Goal: Information Seeking & Learning: Learn about a topic

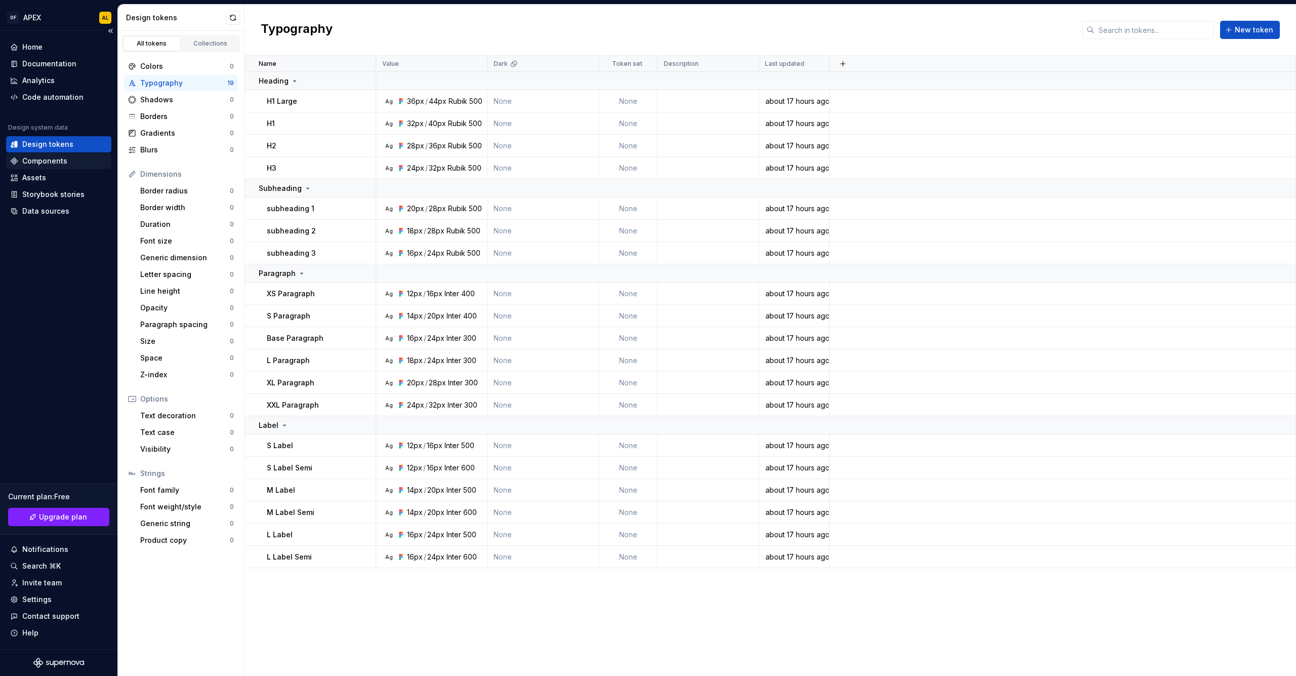
click at [54, 158] on div "Components" at bounding box center [44, 161] width 45 height 10
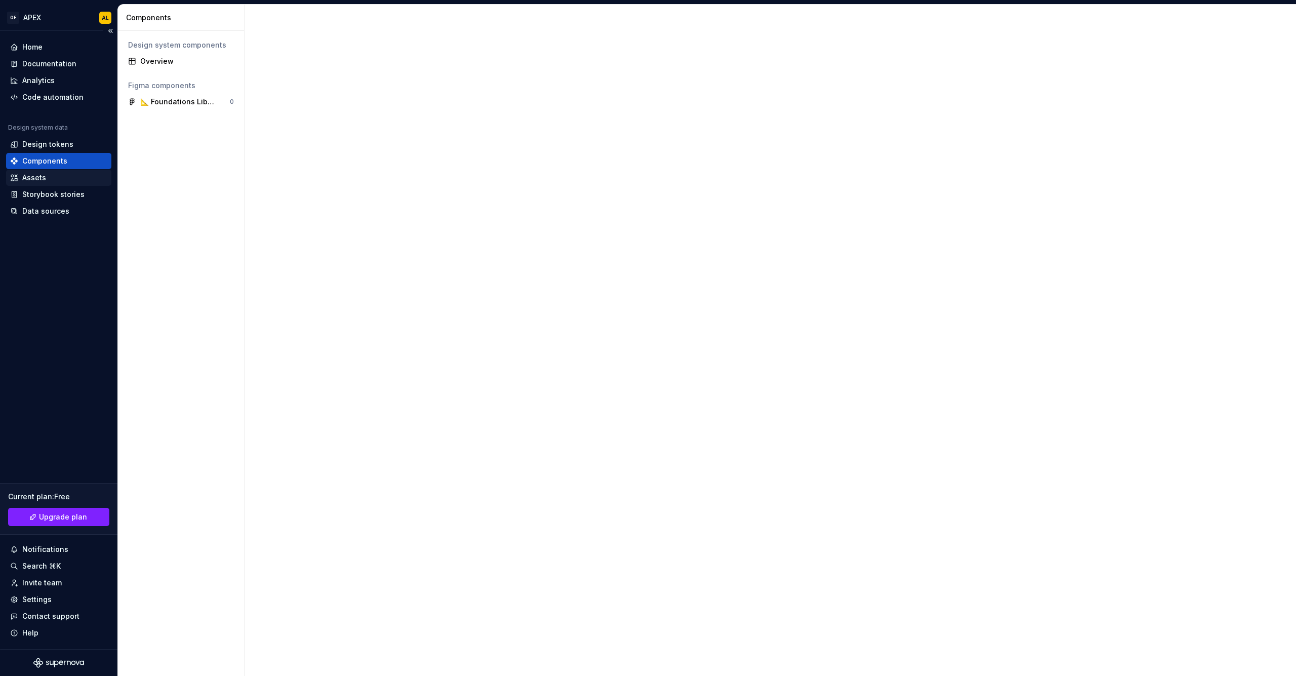
click at [44, 177] on div "Assets" at bounding box center [34, 178] width 24 height 10
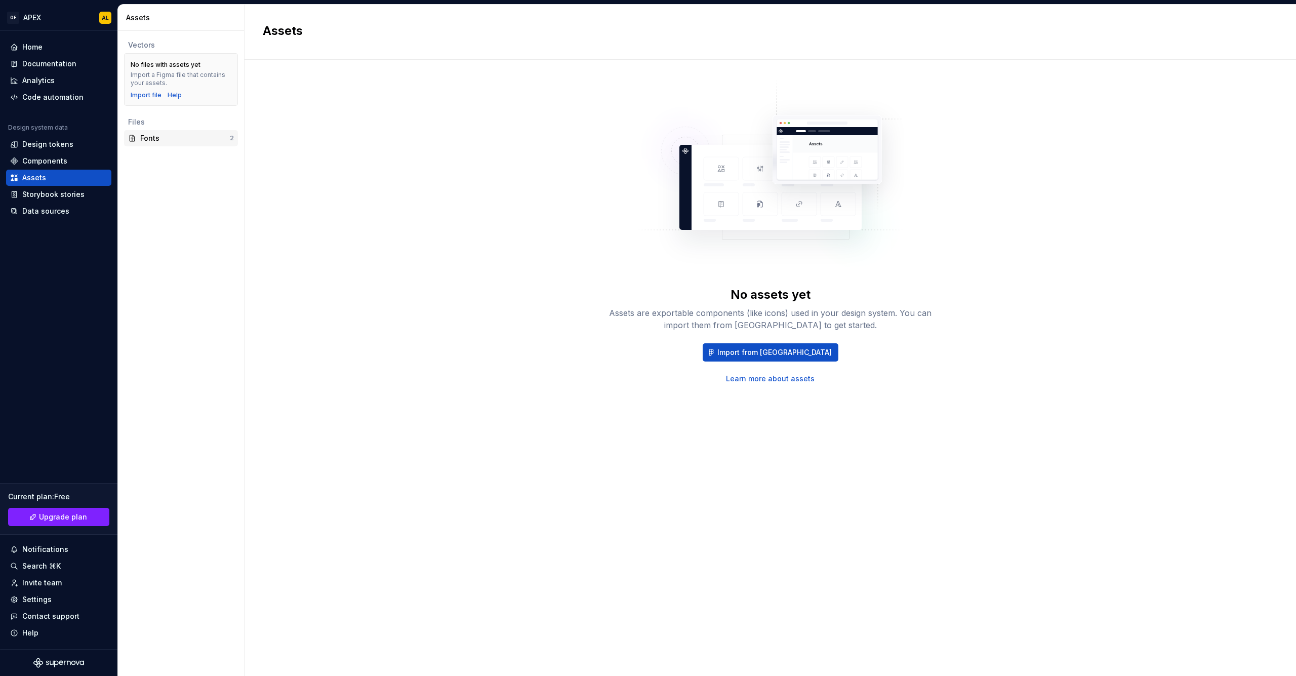
click at [199, 141] on div "Fonts" at bounding box center [185, 138] width 90 height 10
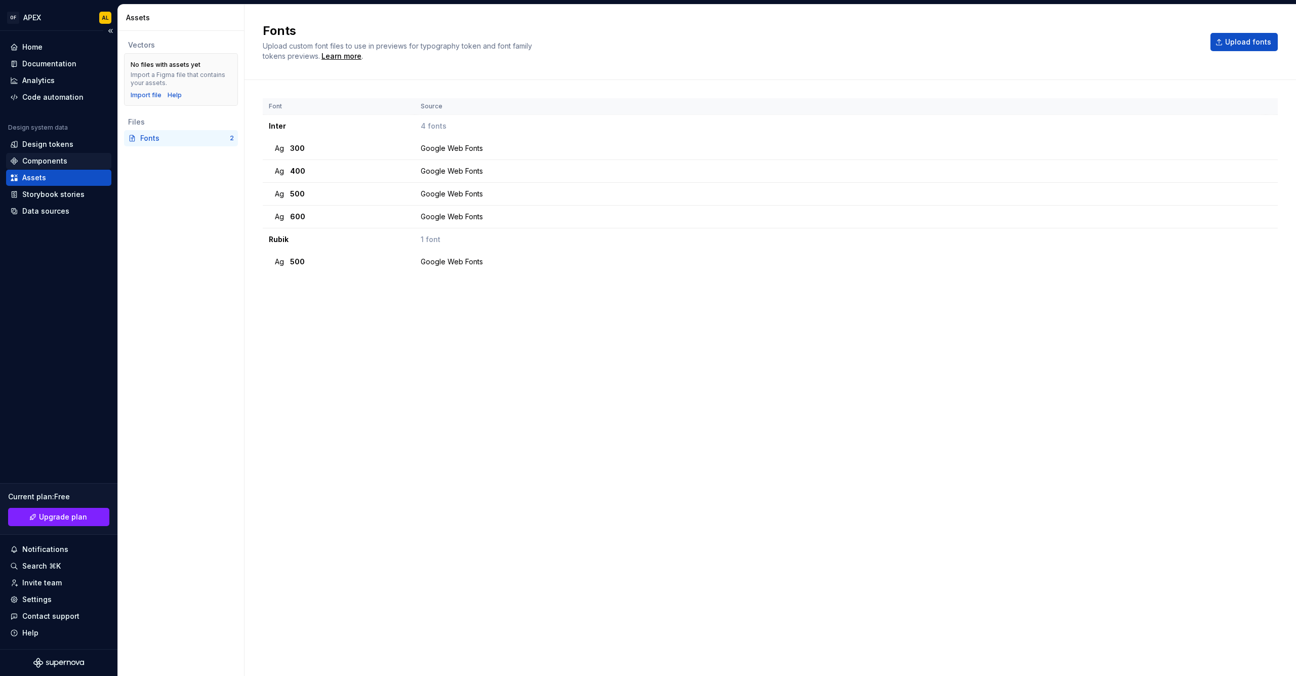
click at [34, 160] on div "Components" at bounding box center [44, 161] width 45 height 10
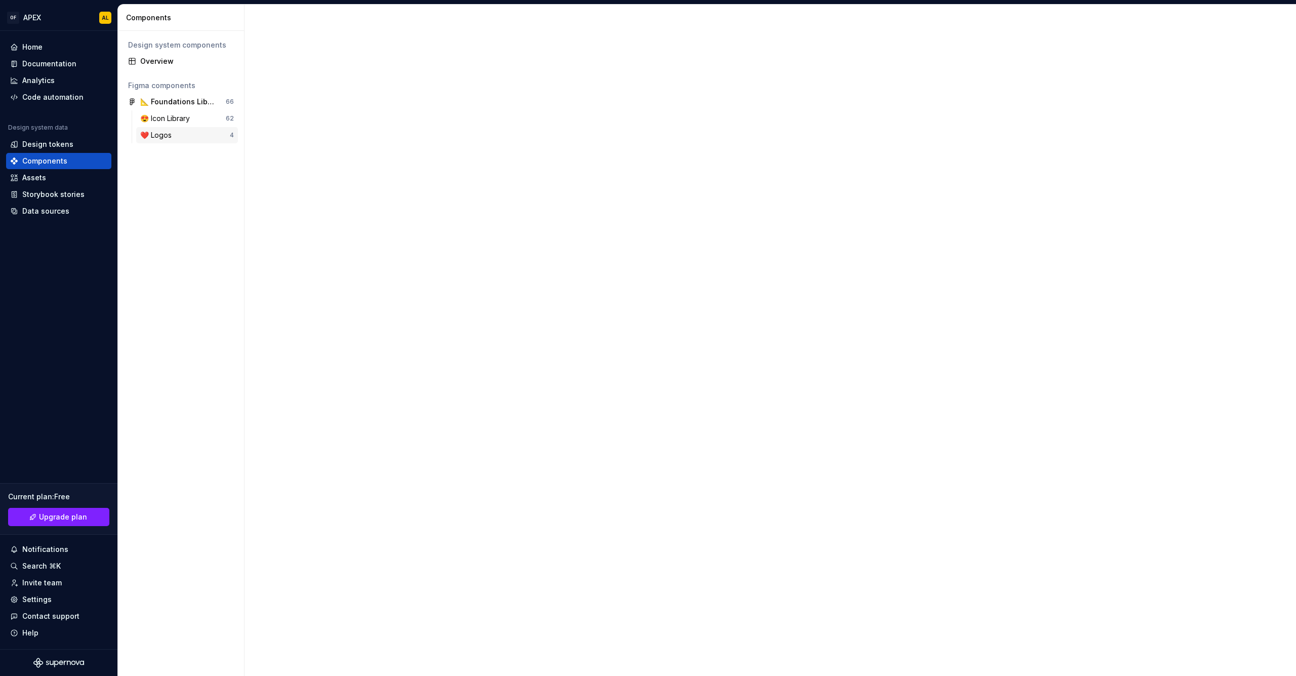
click at [184, 133] on div "❤️ Logos" at bounding box center [185, 135] width 90 height 10
click at [173, 117] on div "😍 Icon Library" at bounding box center [167, 118] width 54 height 10
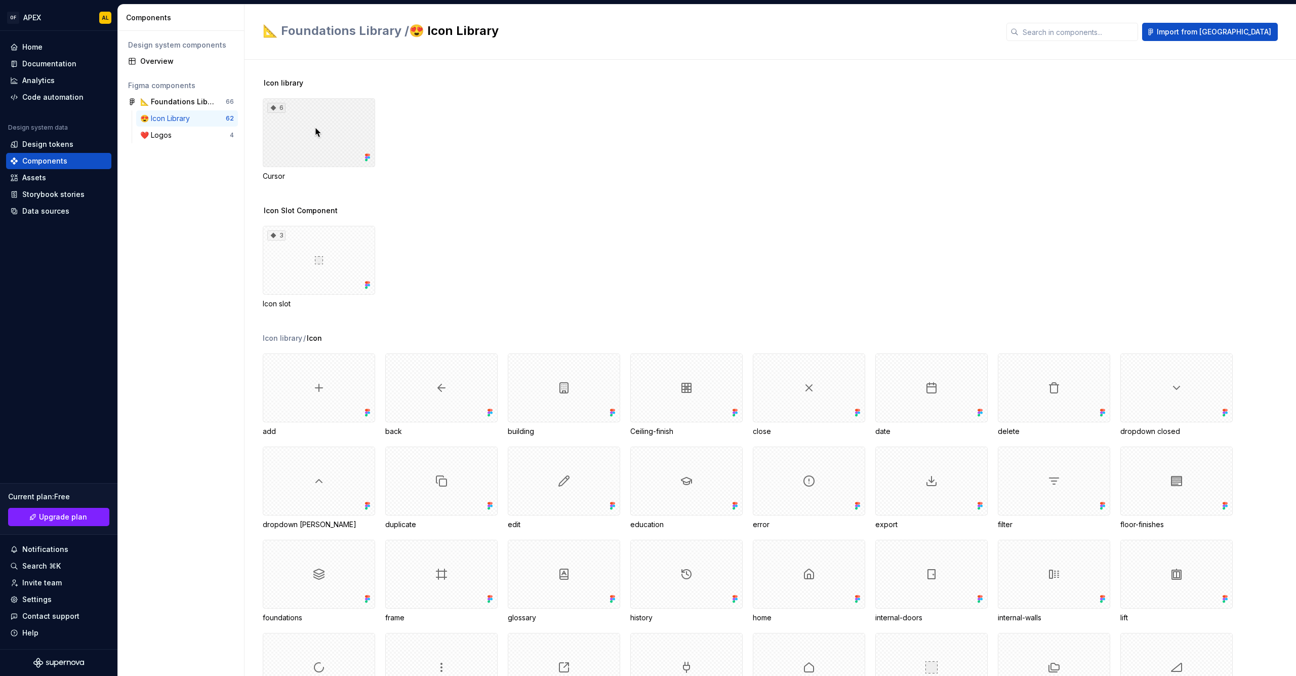
click at [312, 132] on div "6" at bounding box center [319, 132] width 112 height 69
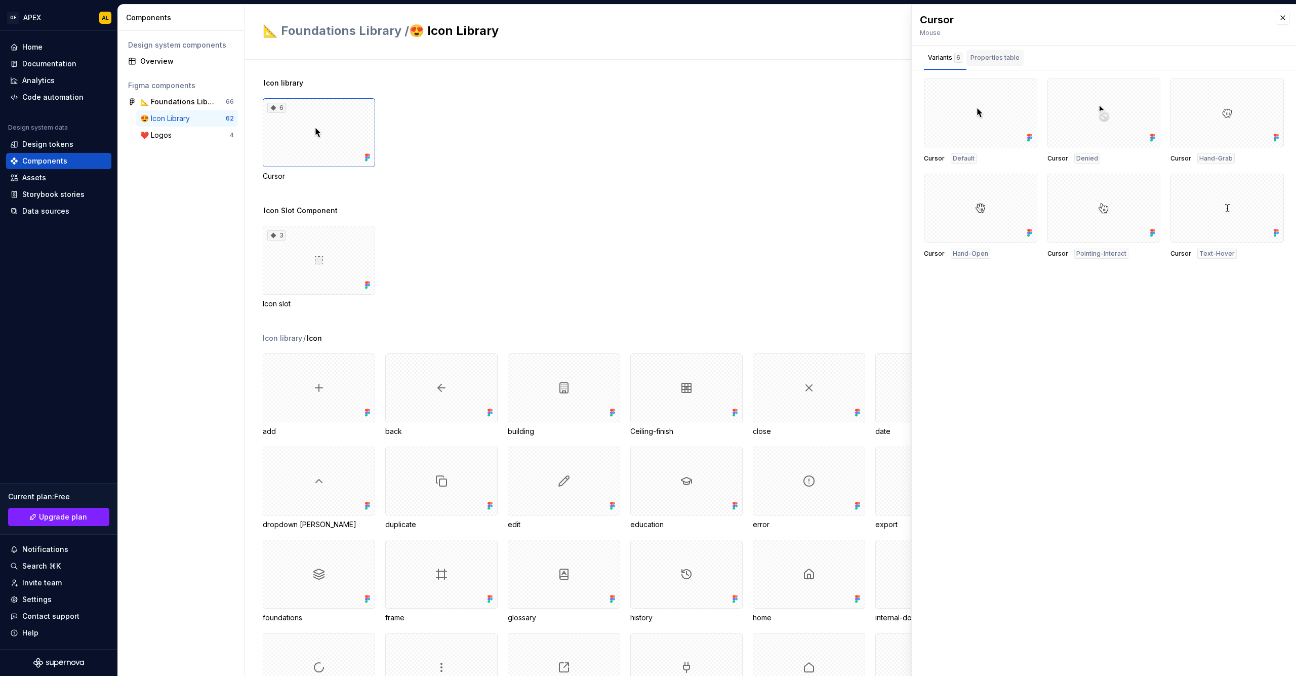
click at [993, 62] on div "Properties table" at bounding box center [994, 58] width 49 height 10
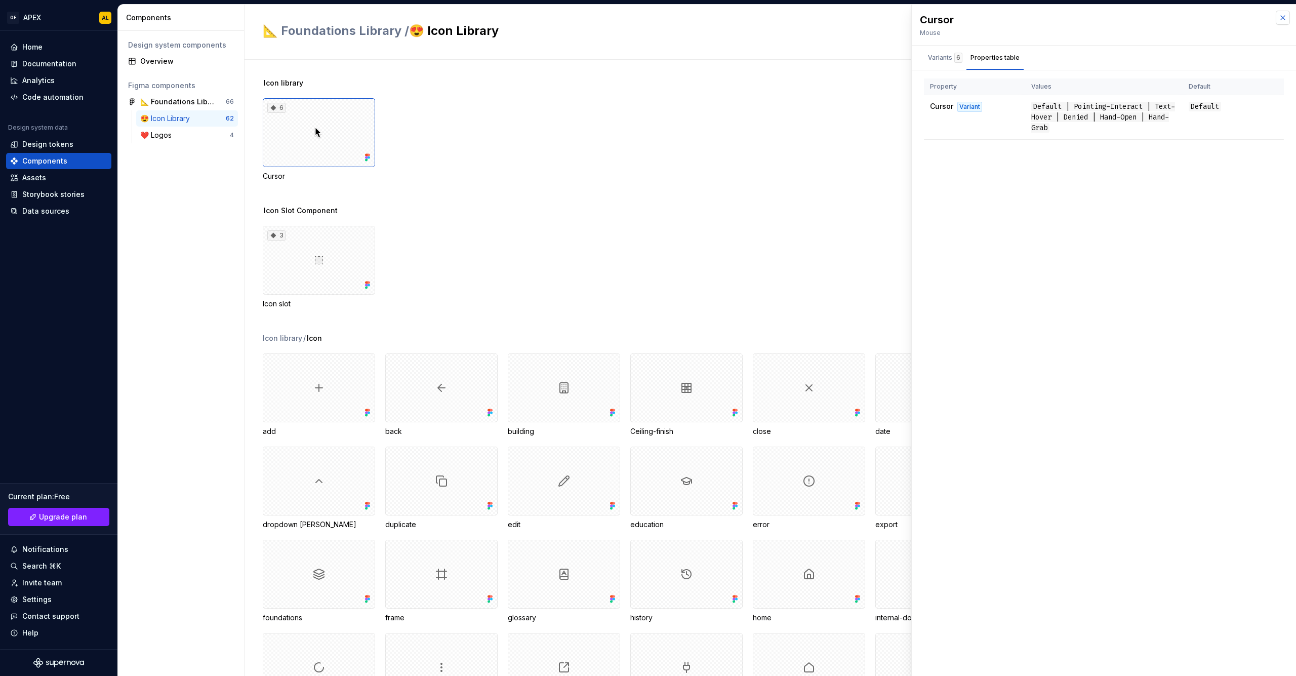
click at [1276, 20] on button "button" at bounding box center [1283, 18] width 14 height 14
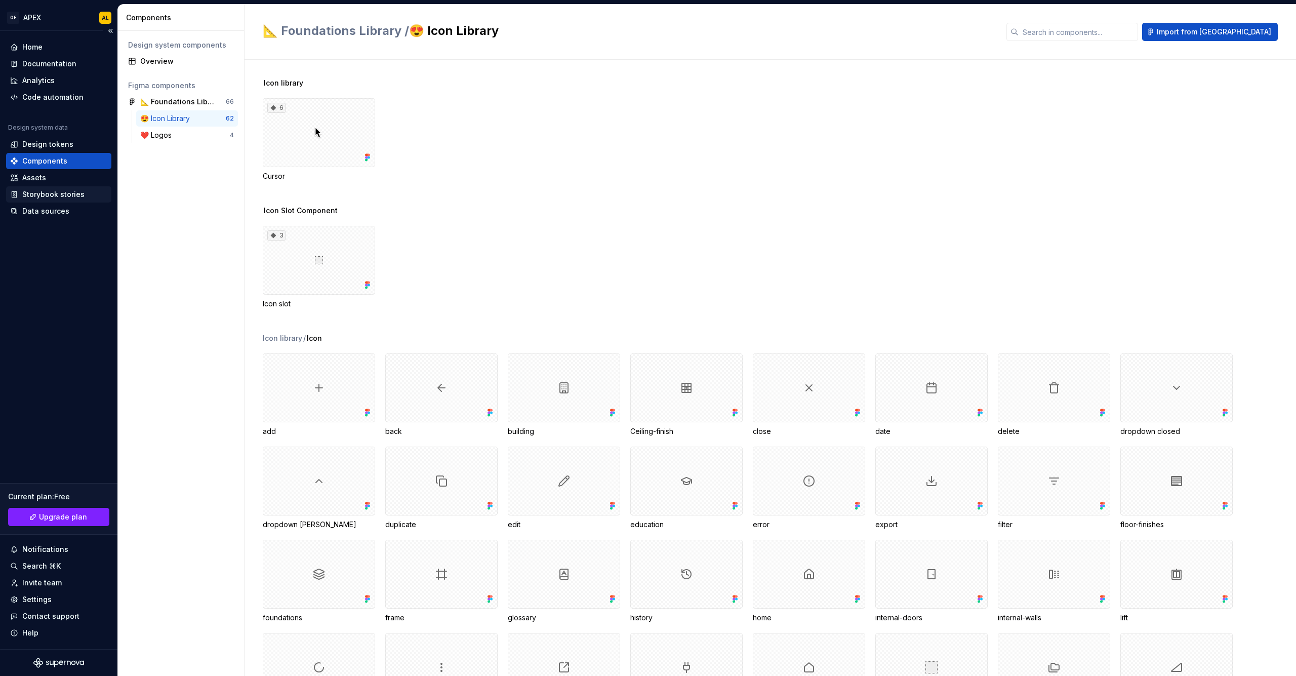
click at [55, 199] on div "Storybook stories" at bounding box center [53, 194] width 62 height 10
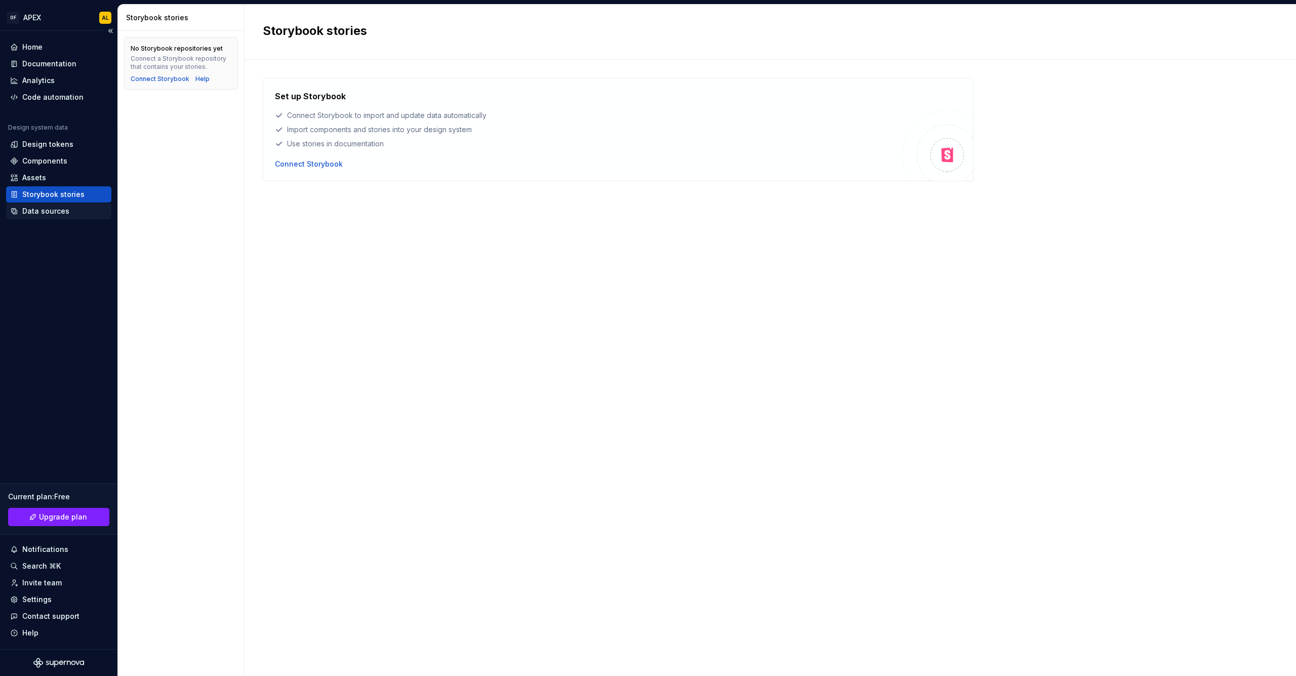
click at [39, 214] on div "Data sources" at bounding box center [45, 211] width 47 height 10
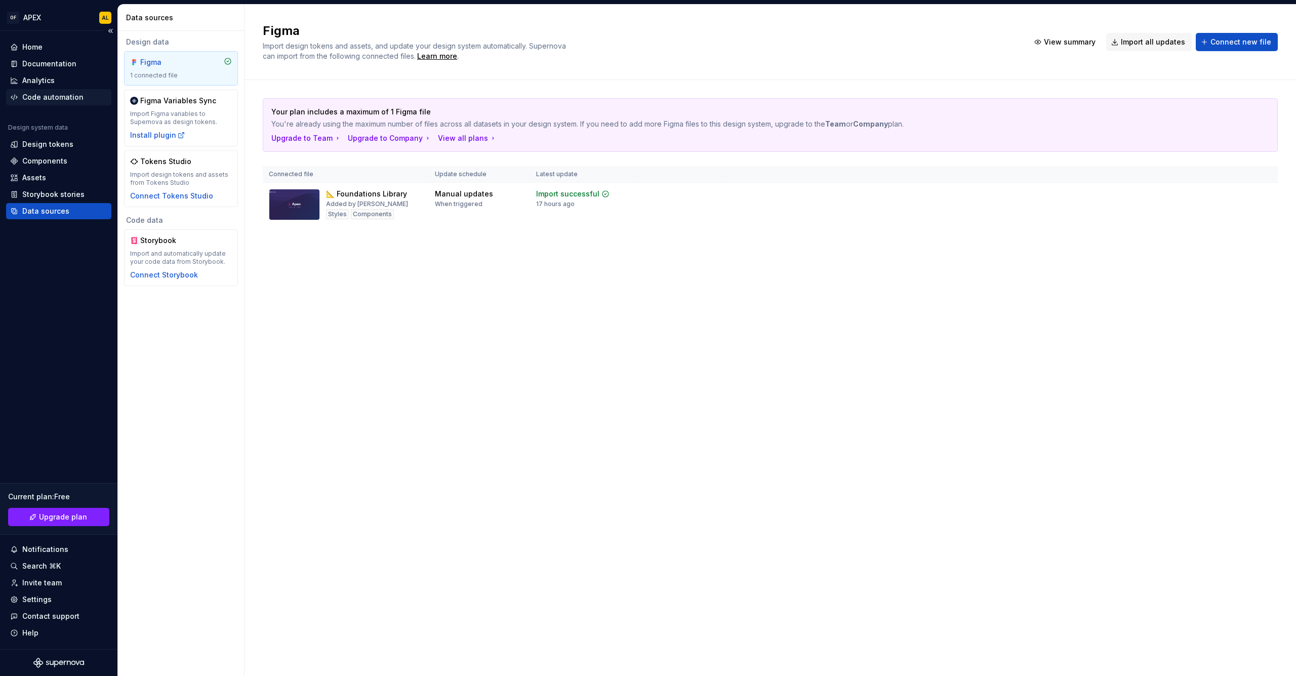
click at [37, 96] on div "Code automation" at bounding box center [52, 97] width 61 height 10
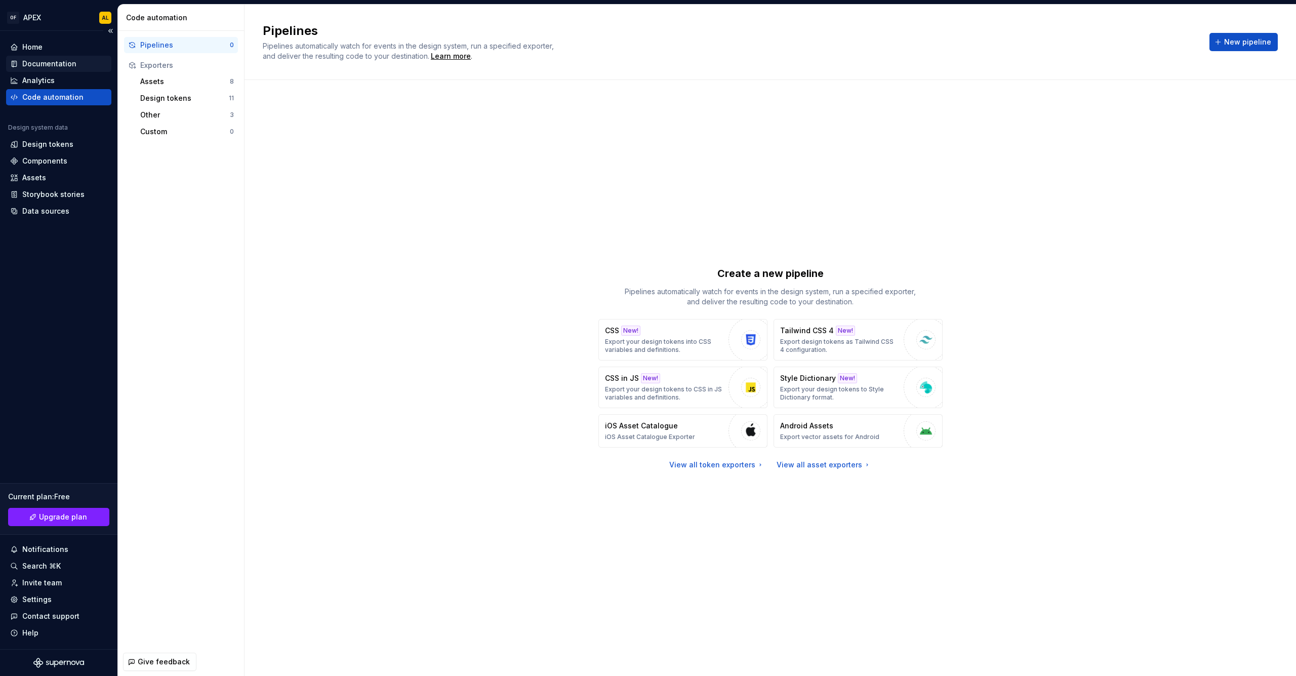
click at [44, 60] on div "Documentation" at bounding box center [49, 64] width 54 height 10
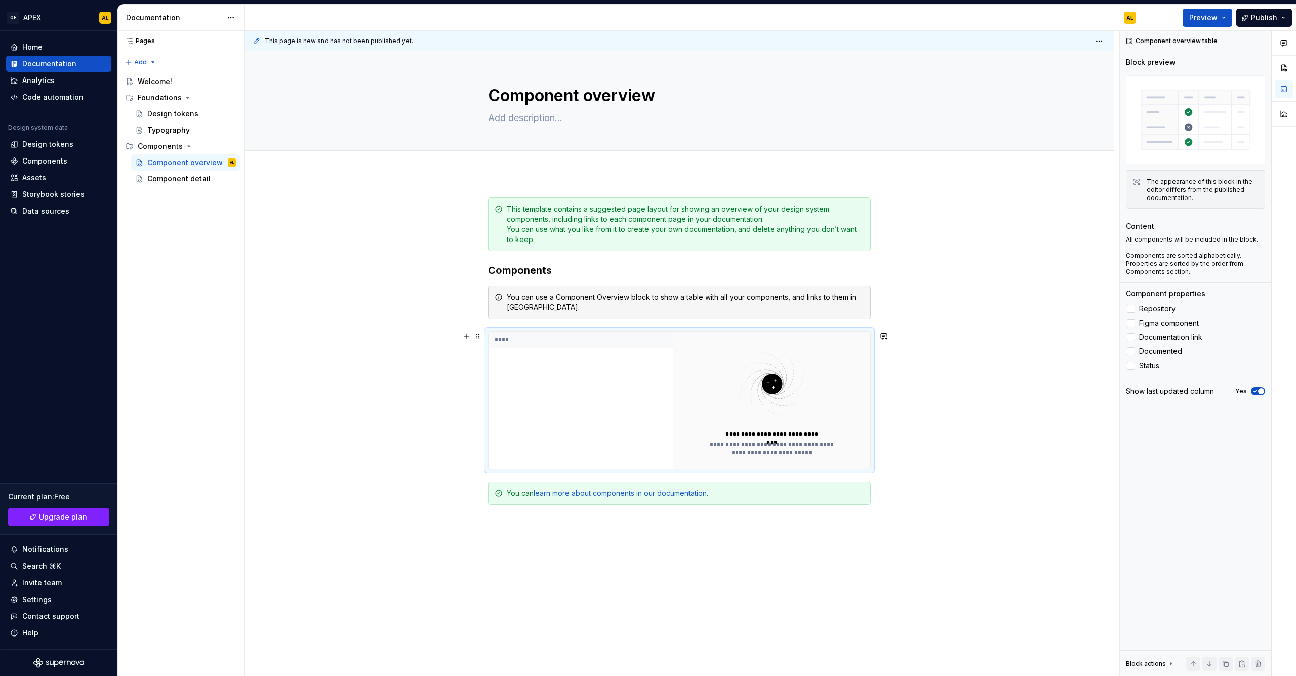
click at [533, 380] on div "****" at bounding box center [580, 400] width 184 height 137
click at [168, 127] on div "Typography" at bounding box center [168, 130] width 43 height 10
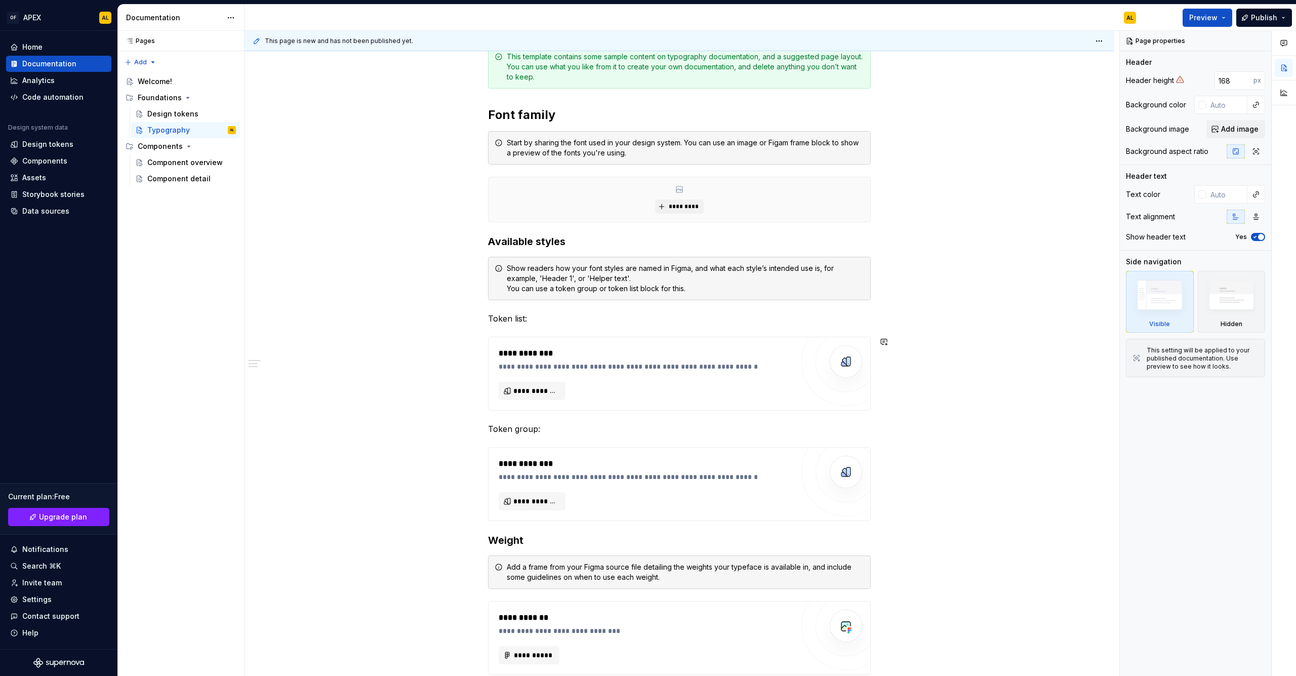
scroll to position [159, 0]
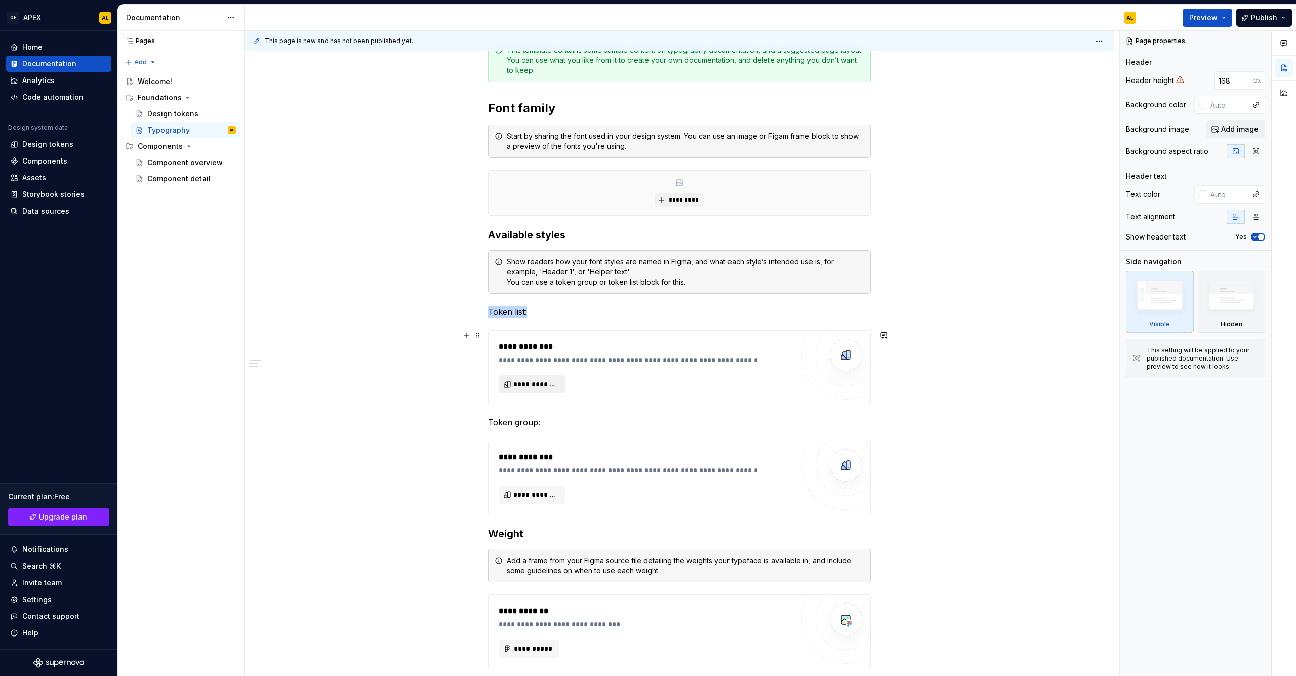
click at [544, 385] on span "**********" at bounding box center [536, 384] width 46 height 10
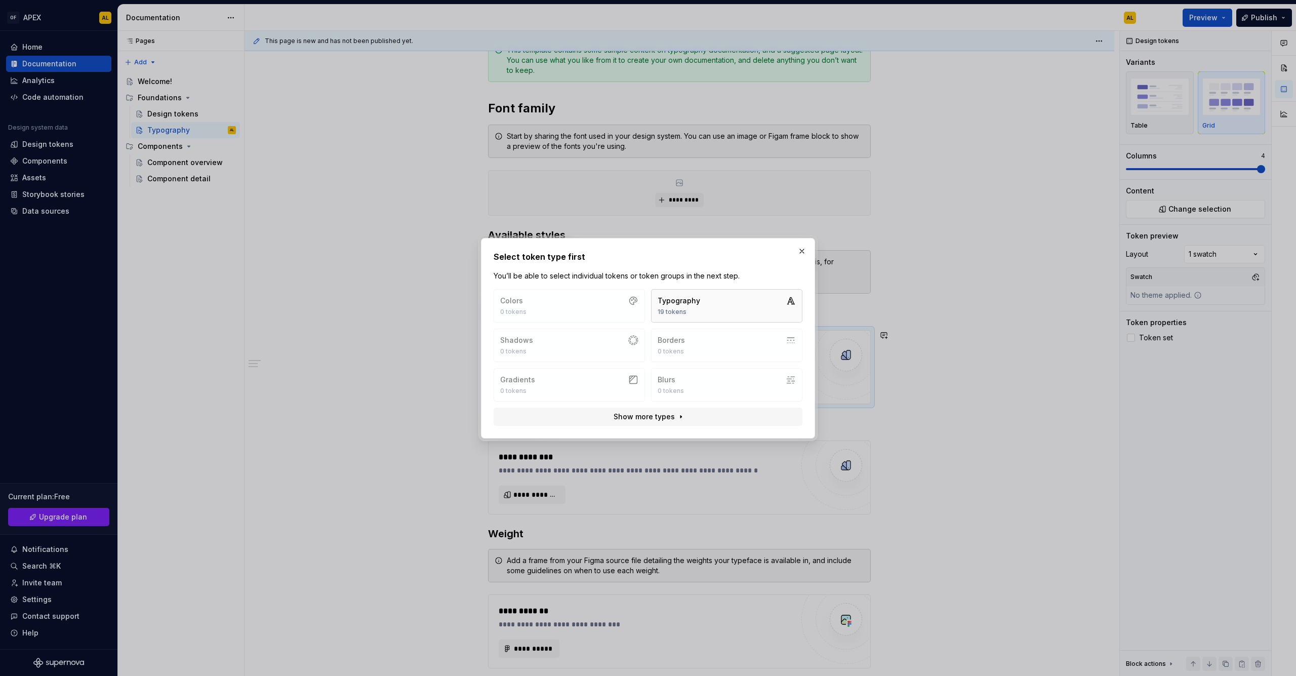
click at [716, 301] on button "Typography 19 tokens" at bounding box center [726, 305] width 151 height 33
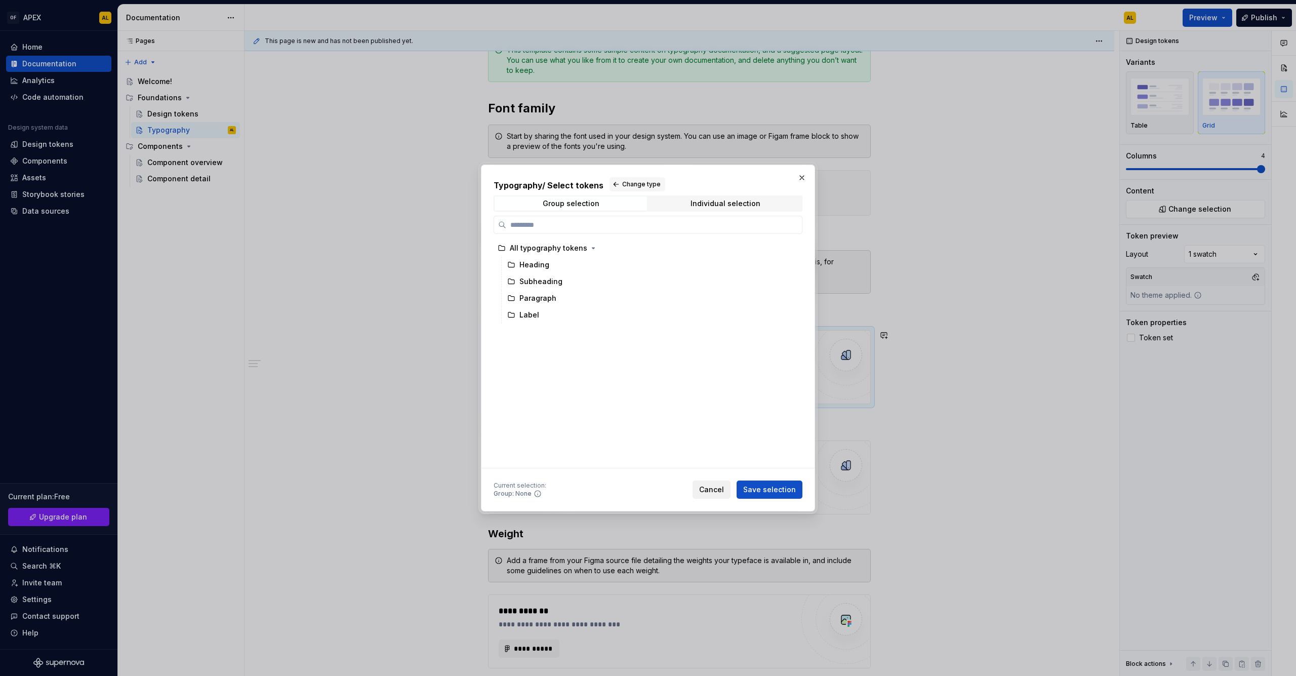
click at [712, 487] on span "Cancel" at bounding box center [711, 489] width 25 height 10
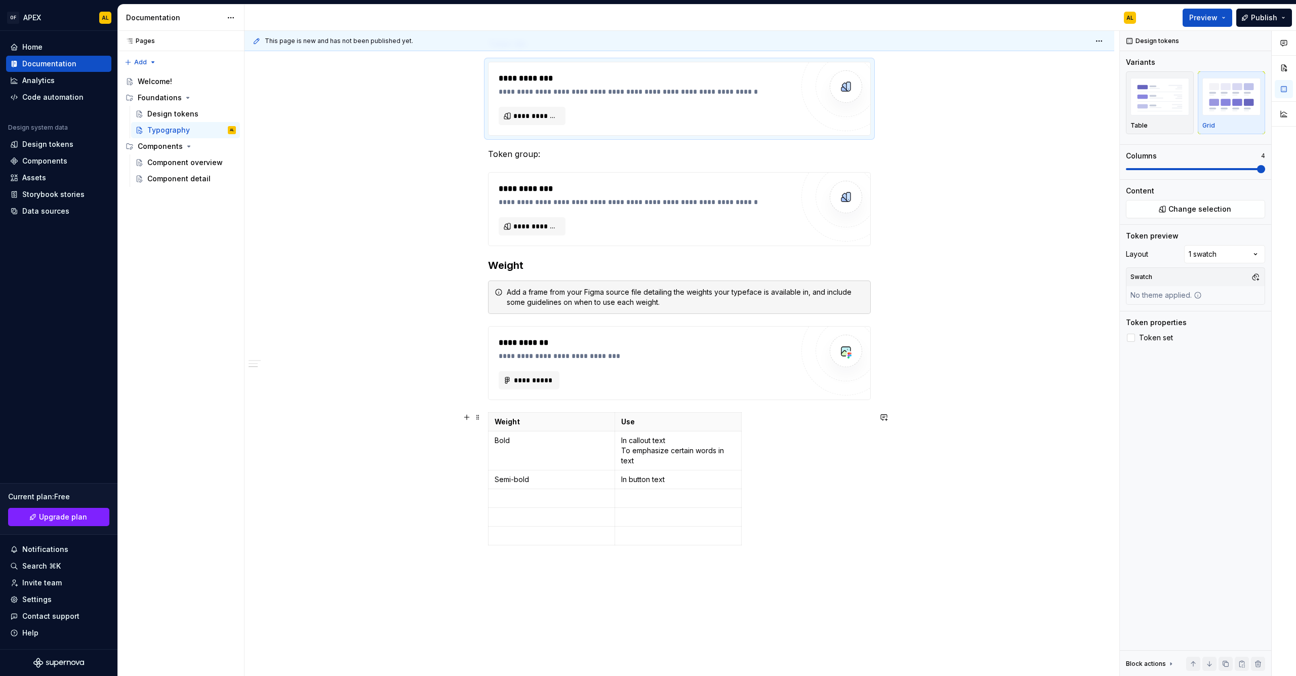
scroll to position [434, 0]
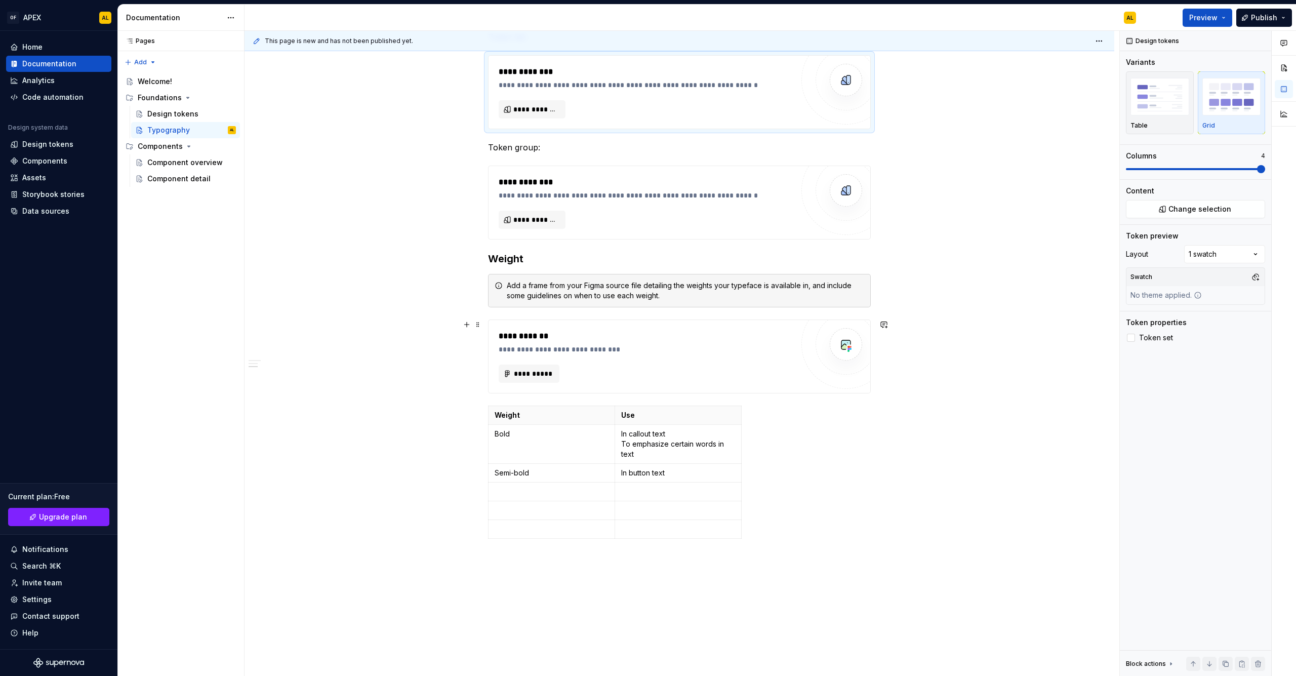
click at [602, 362] on div "**********" at bounding box center [646, 356] width 295 height 53
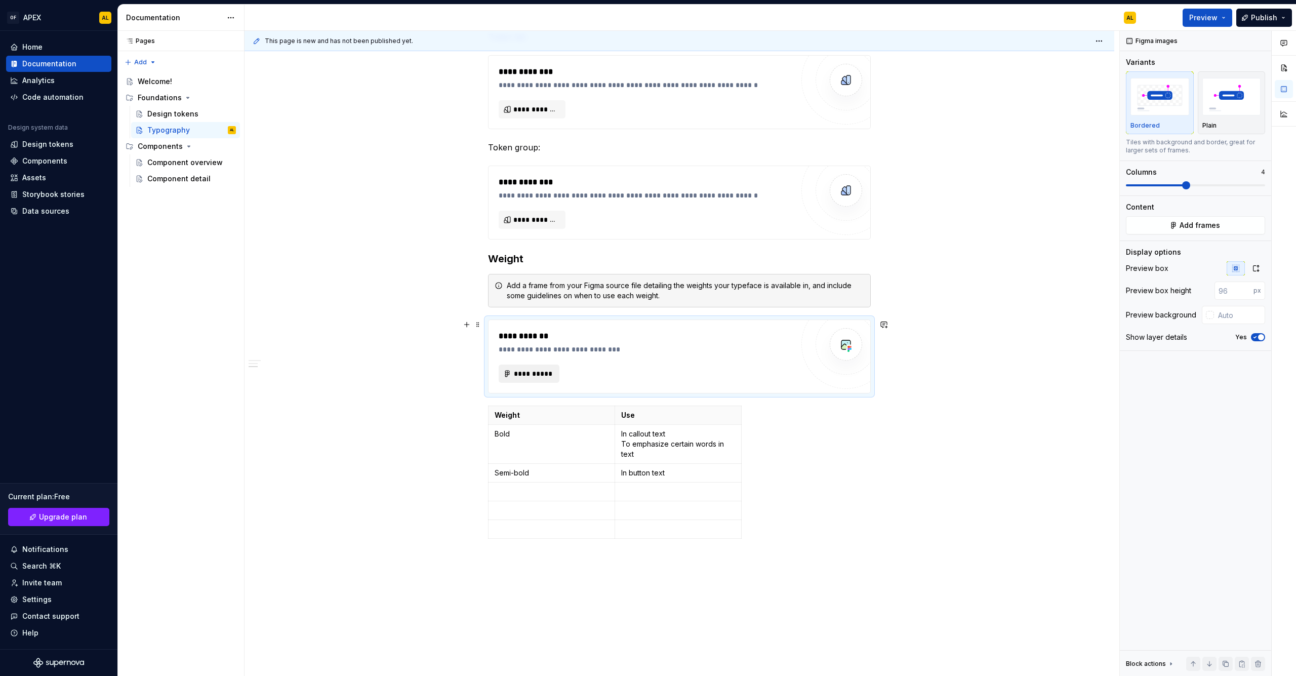
click at [532, 367] on button "**********" at bounding box center [529, 373] width 61 height 18
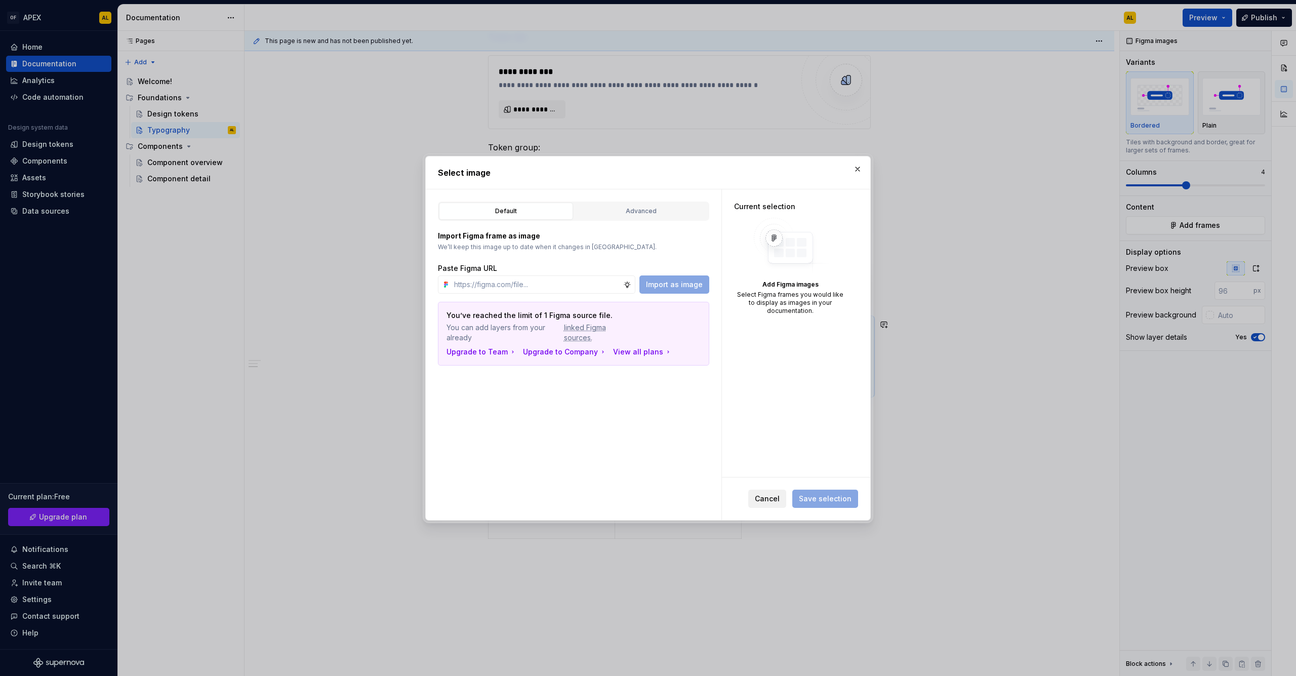
click at [779, 497] on span "Cancel" at bounding box center [767, 498] width 25 height 10
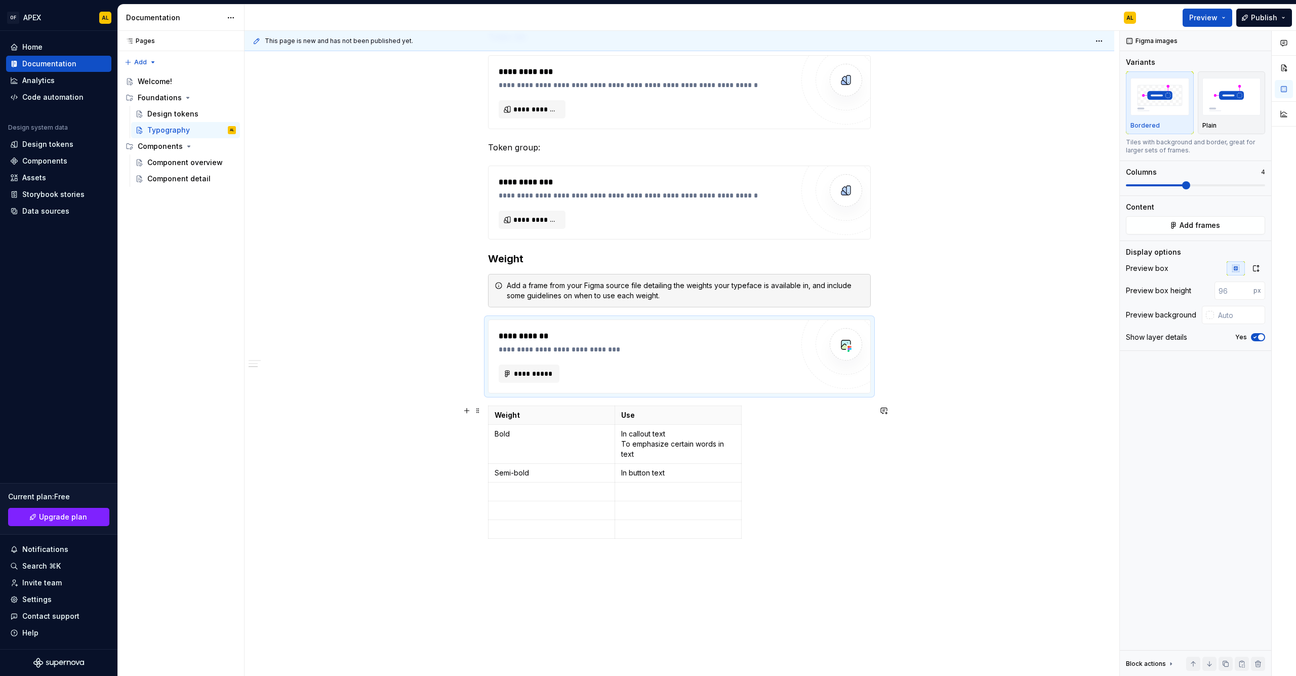
click at [975, 475] on div "**********" at bounding box center [679, 260] width 870 height 1043
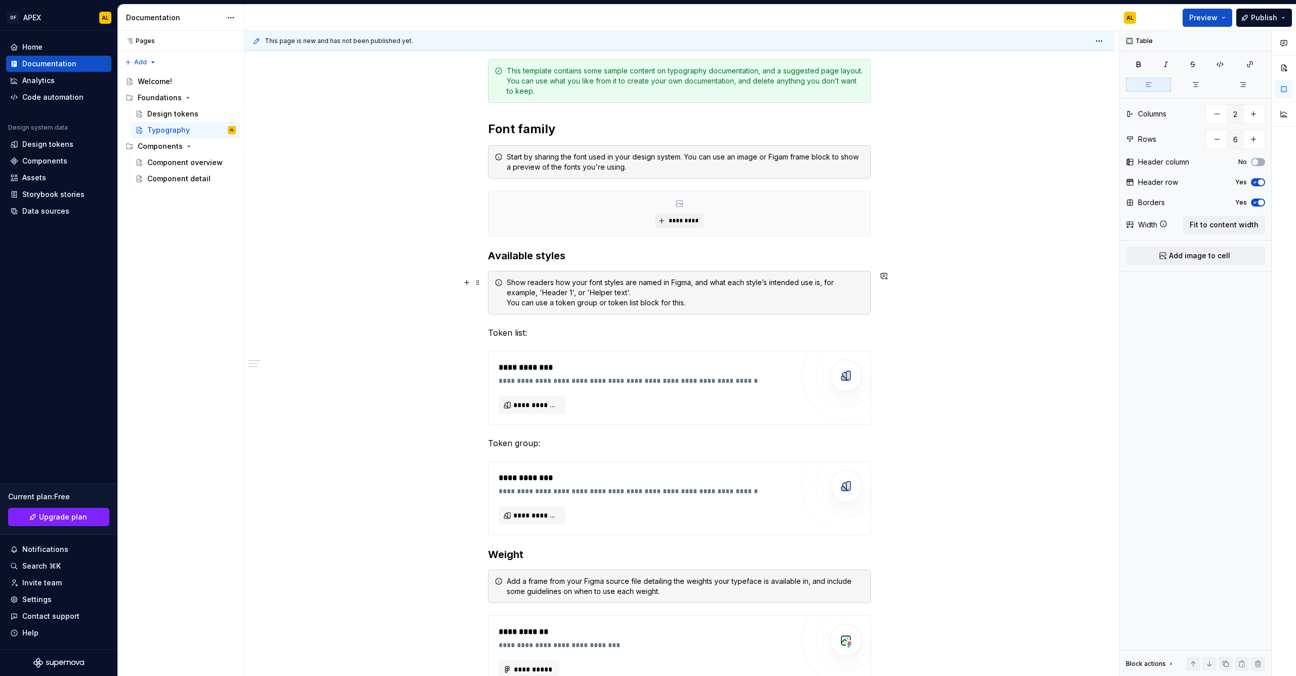
scroll to position [145, 0]
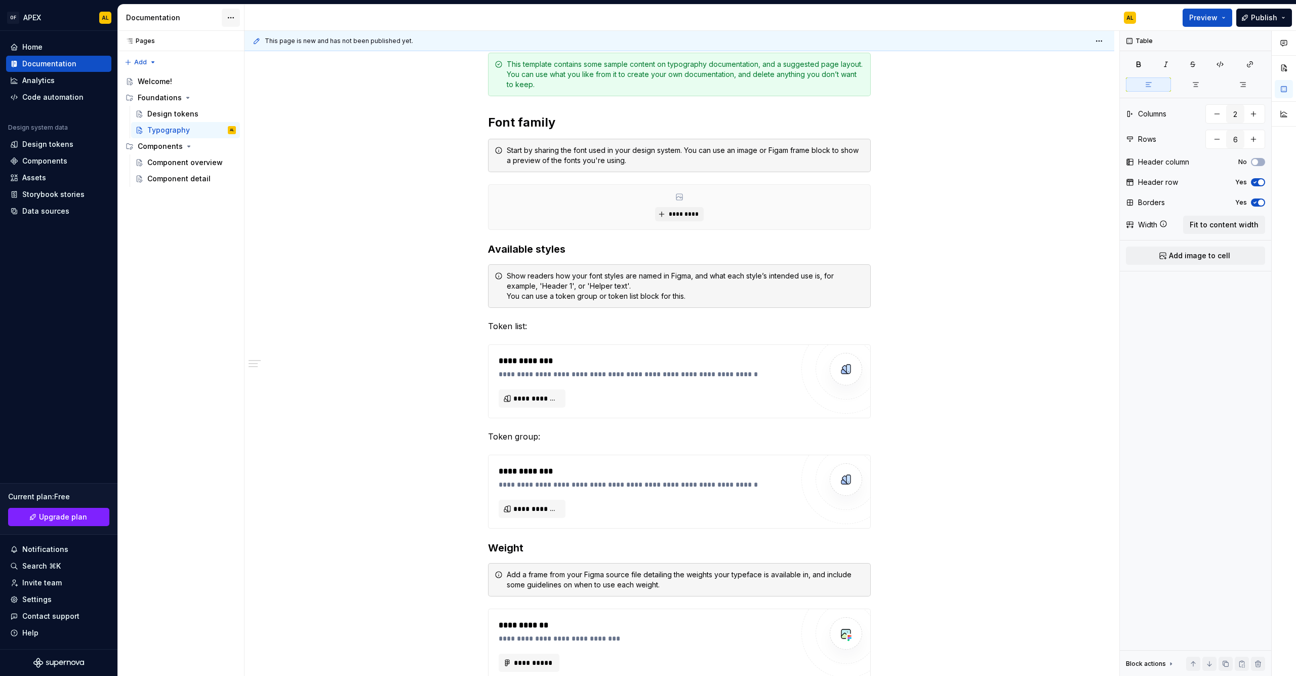
click at [229, 19] on html "OF APEX AL Home Documentation Analytics Code automation Design system data Desi…" at bounding box center [648, 338] width 1296 height 676
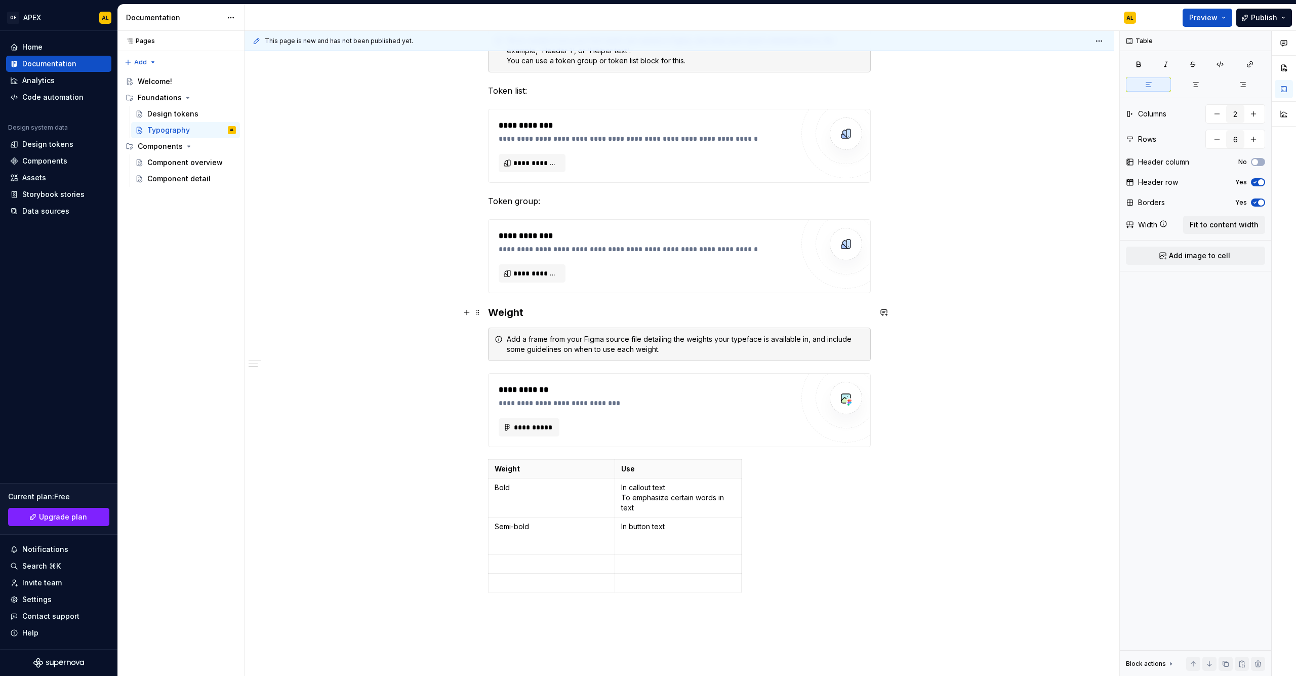
scroll to position [333, 0]
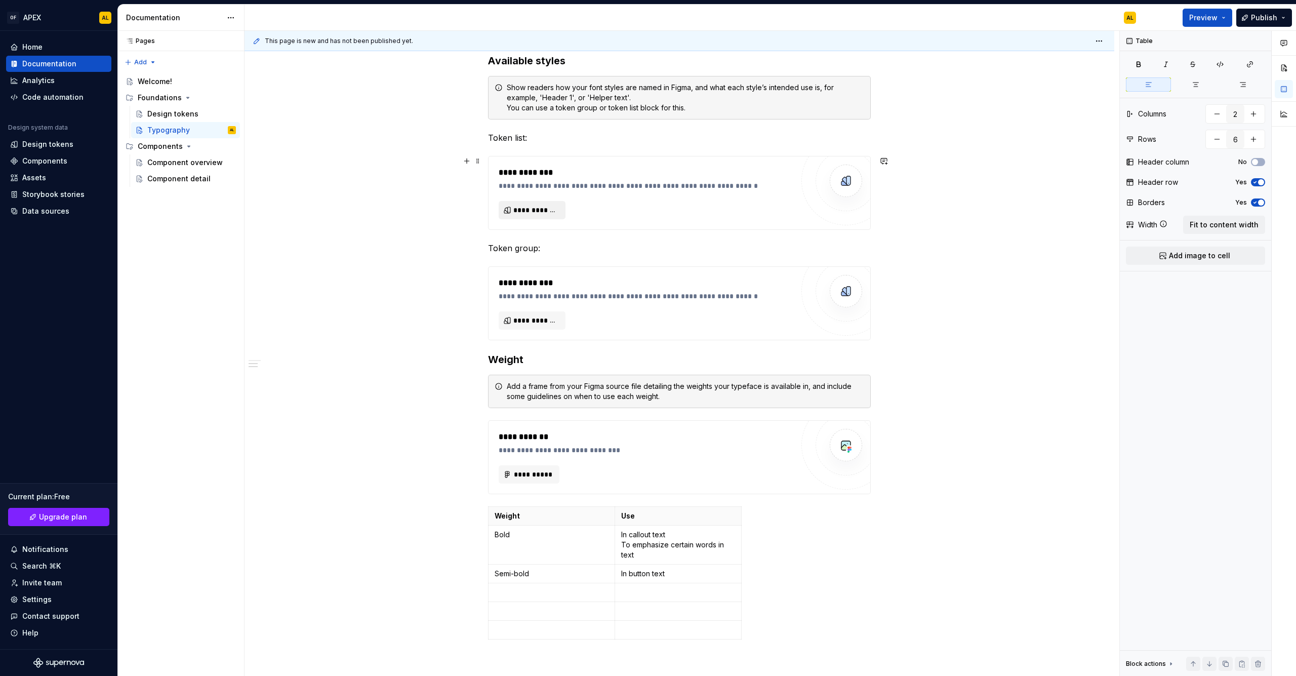
click at [517, 209] on span "**********" at bounding box center [536, 210] width 46 height 10
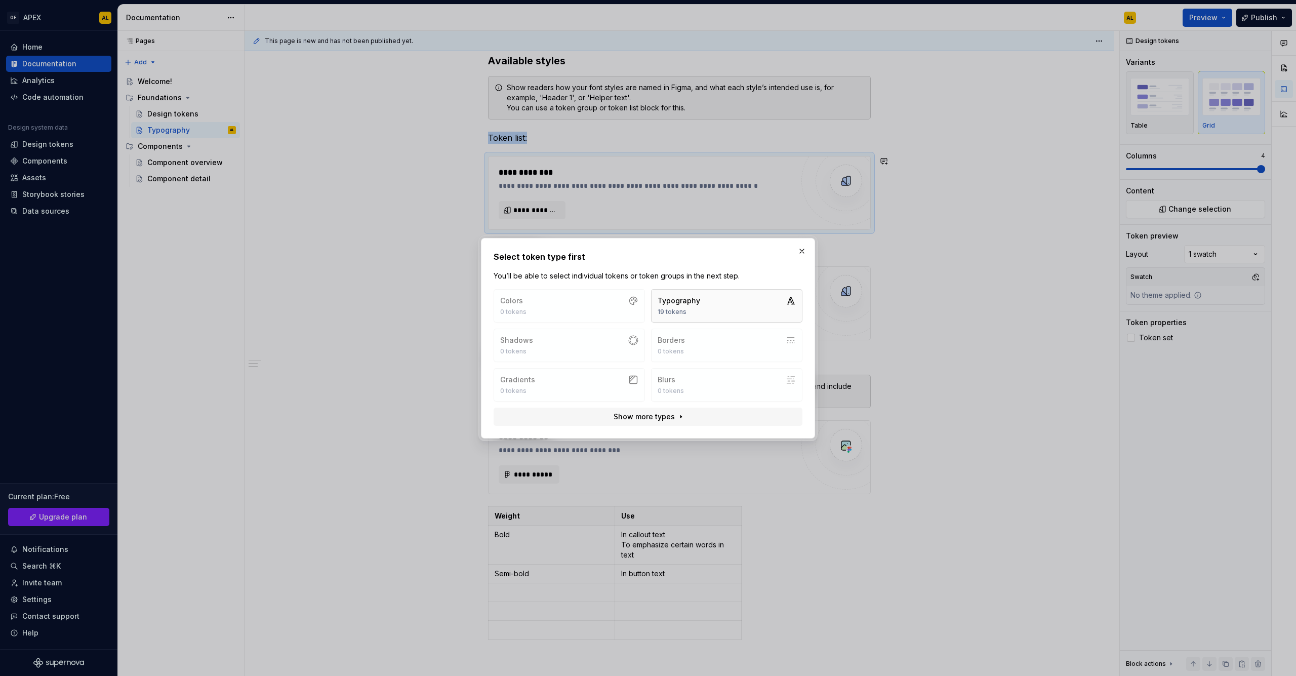
click at [708, 313] on button "Typography 19 tokens" at bounding box center [726, 305] width 151 height 33
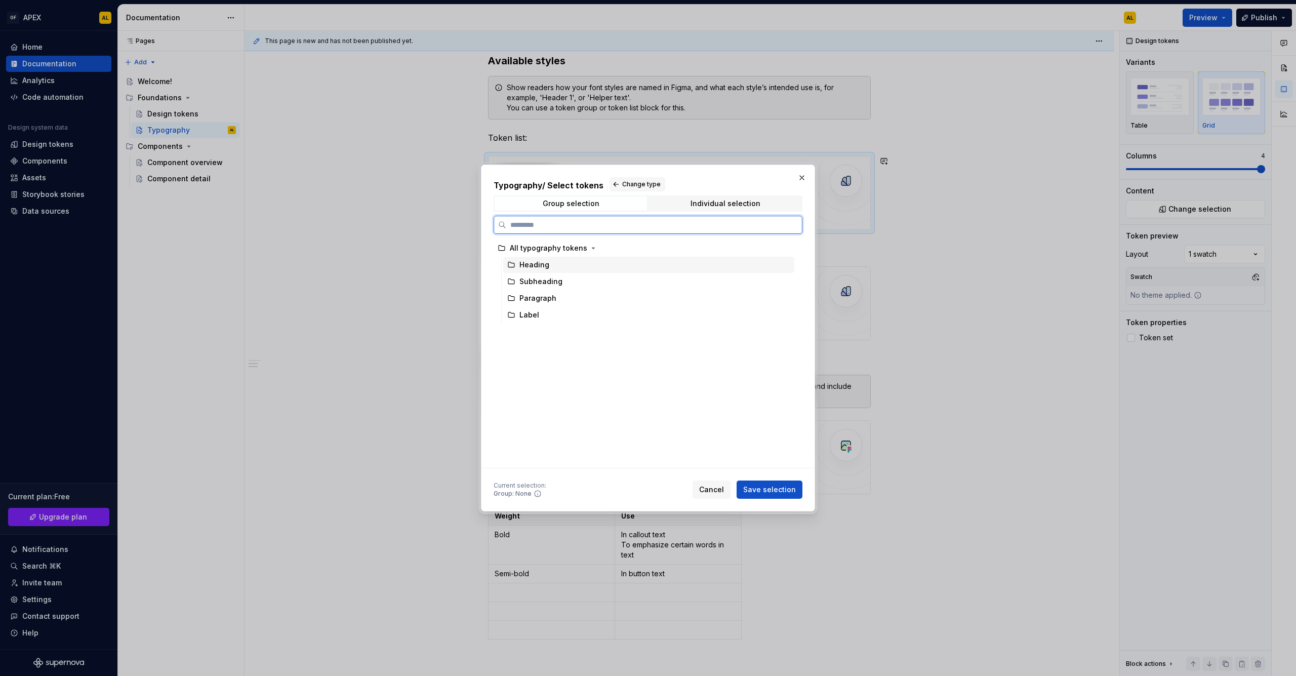
click at [551, 265] on div "Heading" at bounding box center [648, 265] width 291 height 16
click at [766, 489] on span "Save selection" at bounding box center [769, 489] width 53 height 10
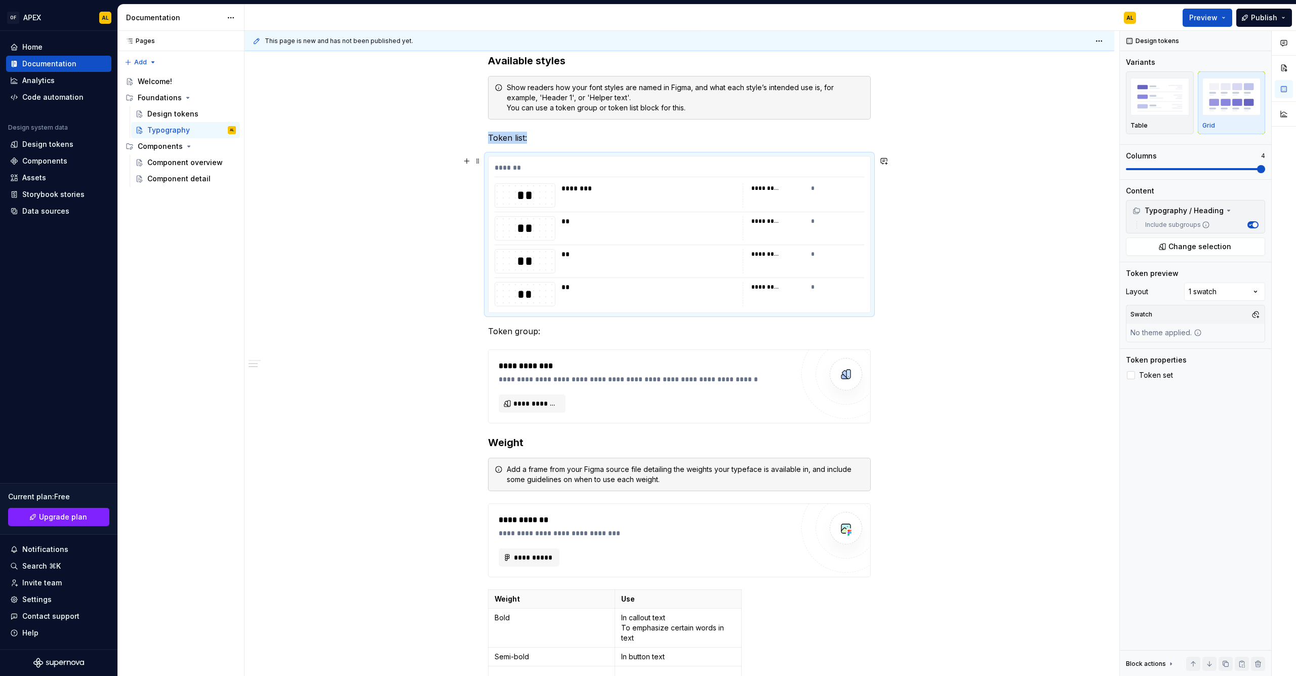
type textarea "*"
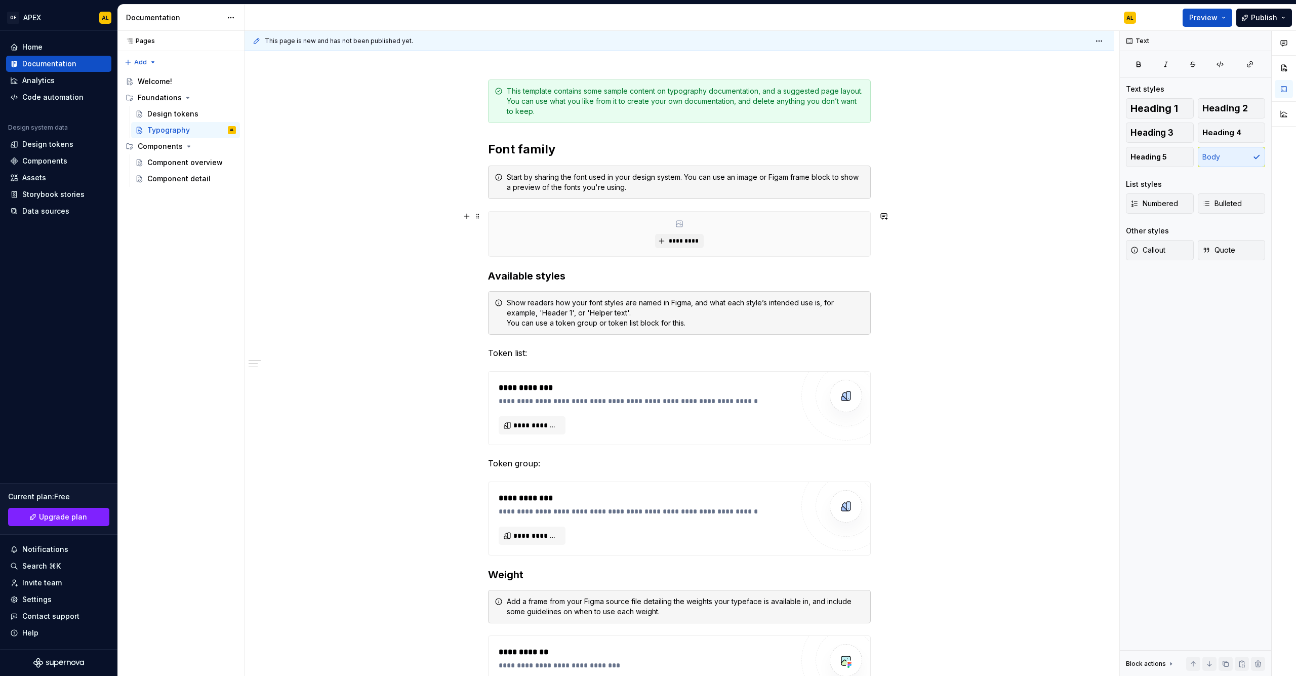
scroll to position [0, 0]
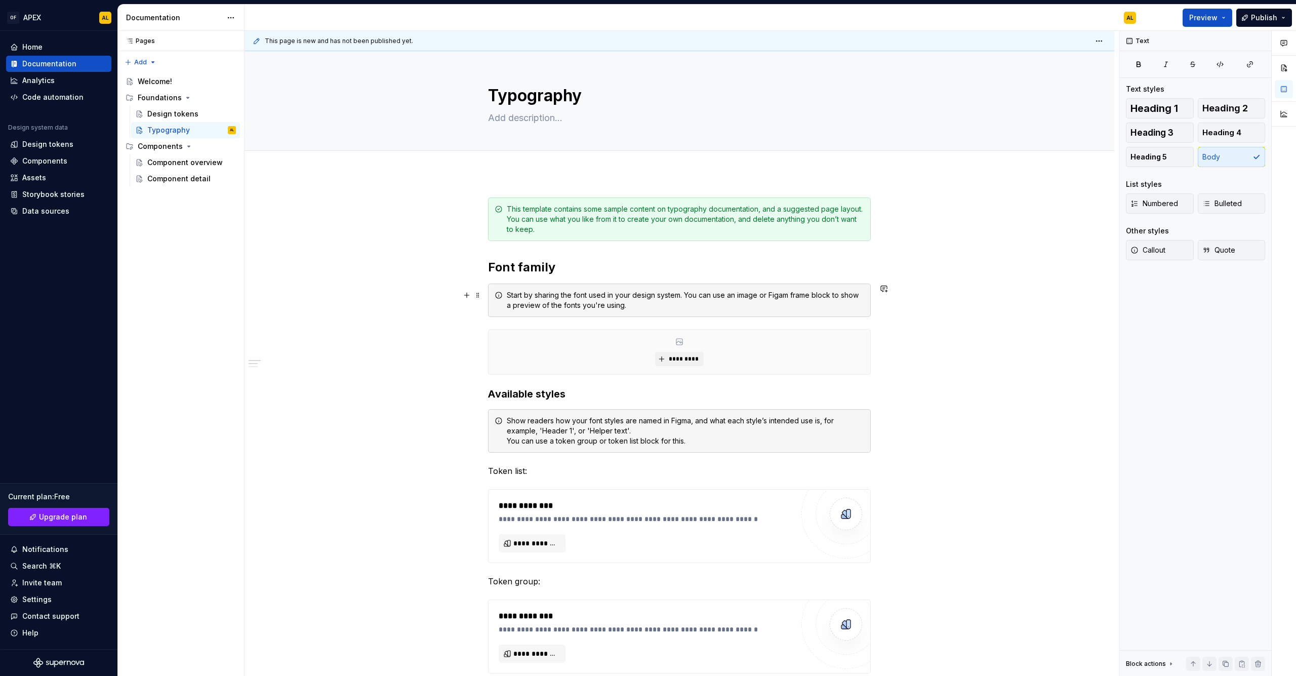
click at [44, 152] on div "Design tokens" at bounding box center [58, 144] width 105 height 16
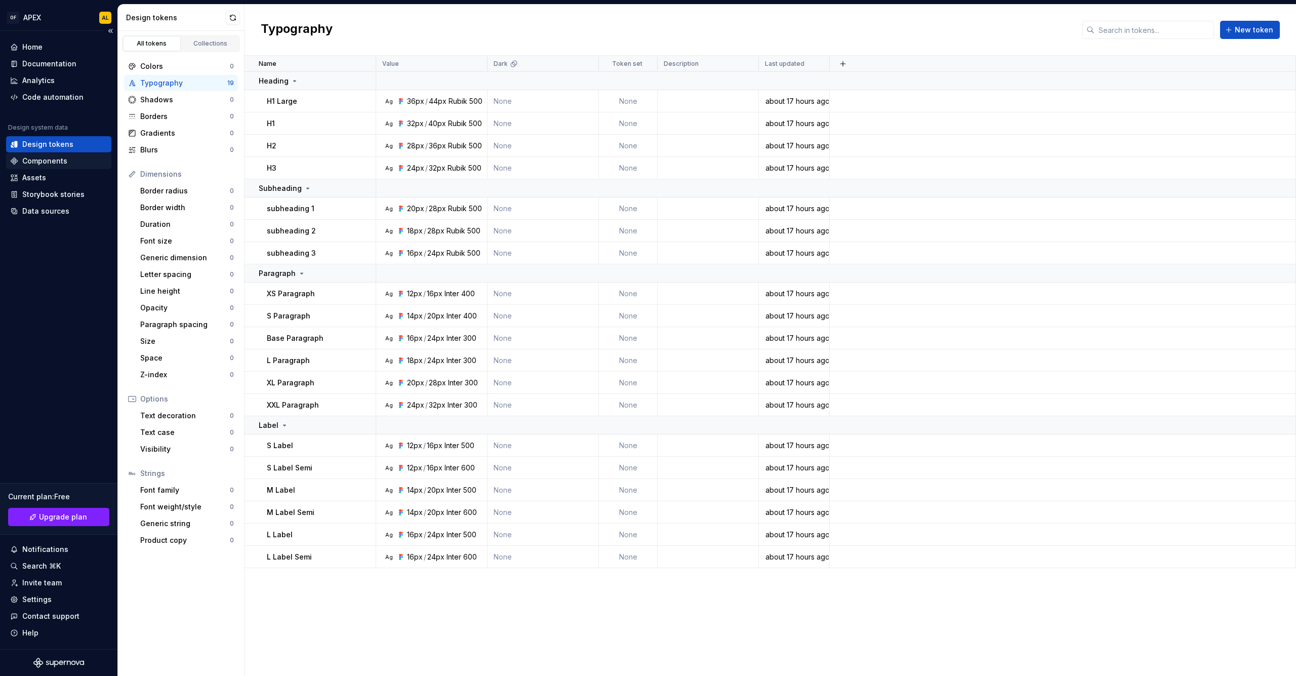
click at [44, 158] on div "Components" at bounding box center [44, 161] width 45 height 10
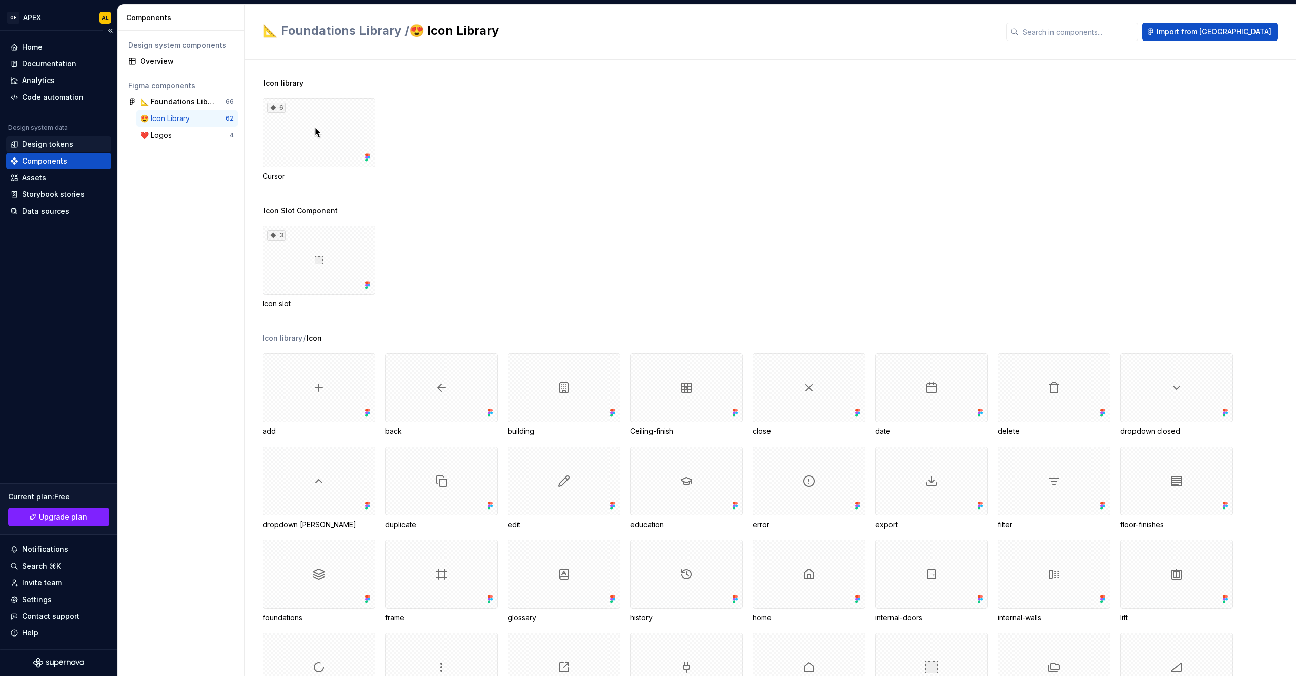
click at [47, 145] on div "Design tokens" at bounding box center [47, 144] width 51 height 10
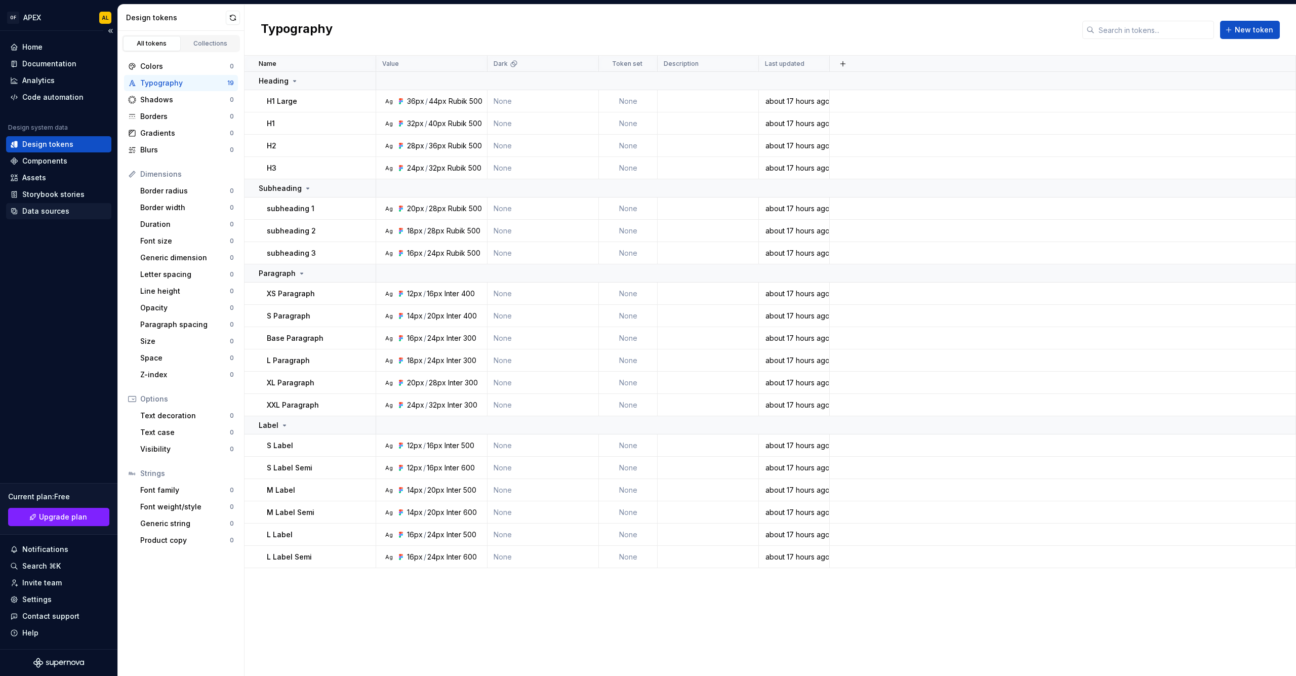
click at [20, 217] on div "Data sources" at bounding box center [58, 211] width 105 height 16
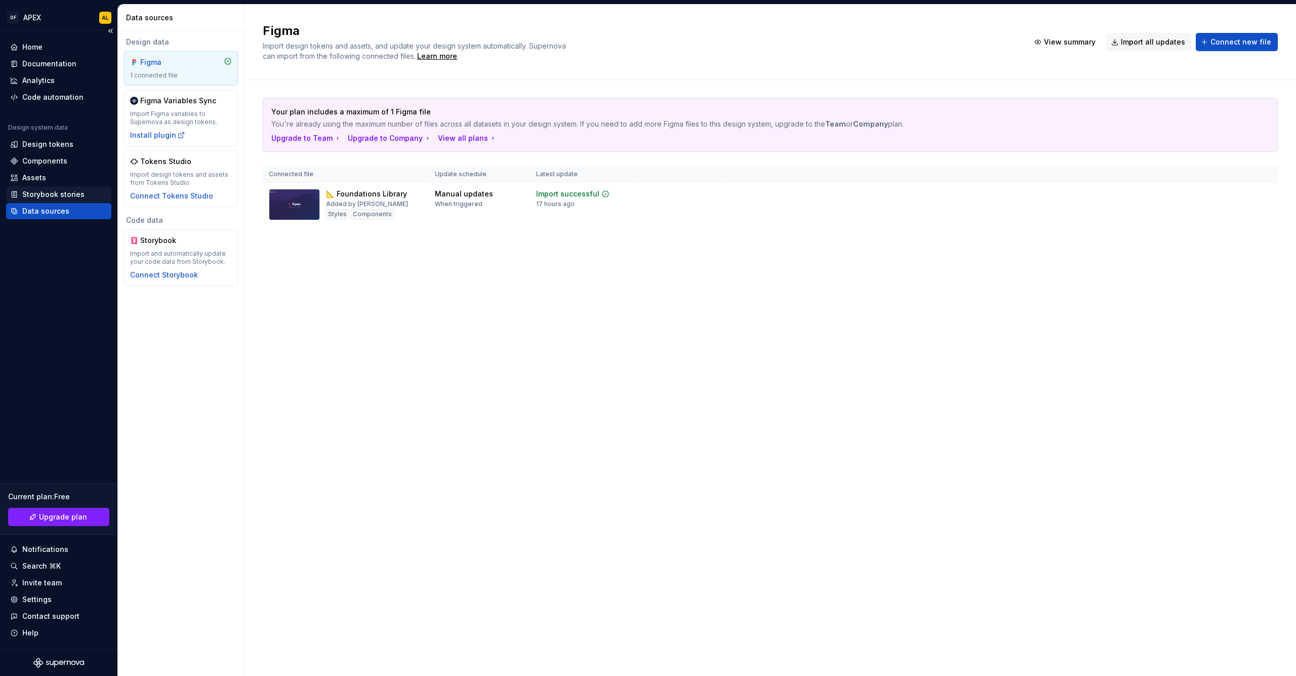
click at [47, 192] on div "Storybook stories" at bounding box center [53, 194] width 62 height 10
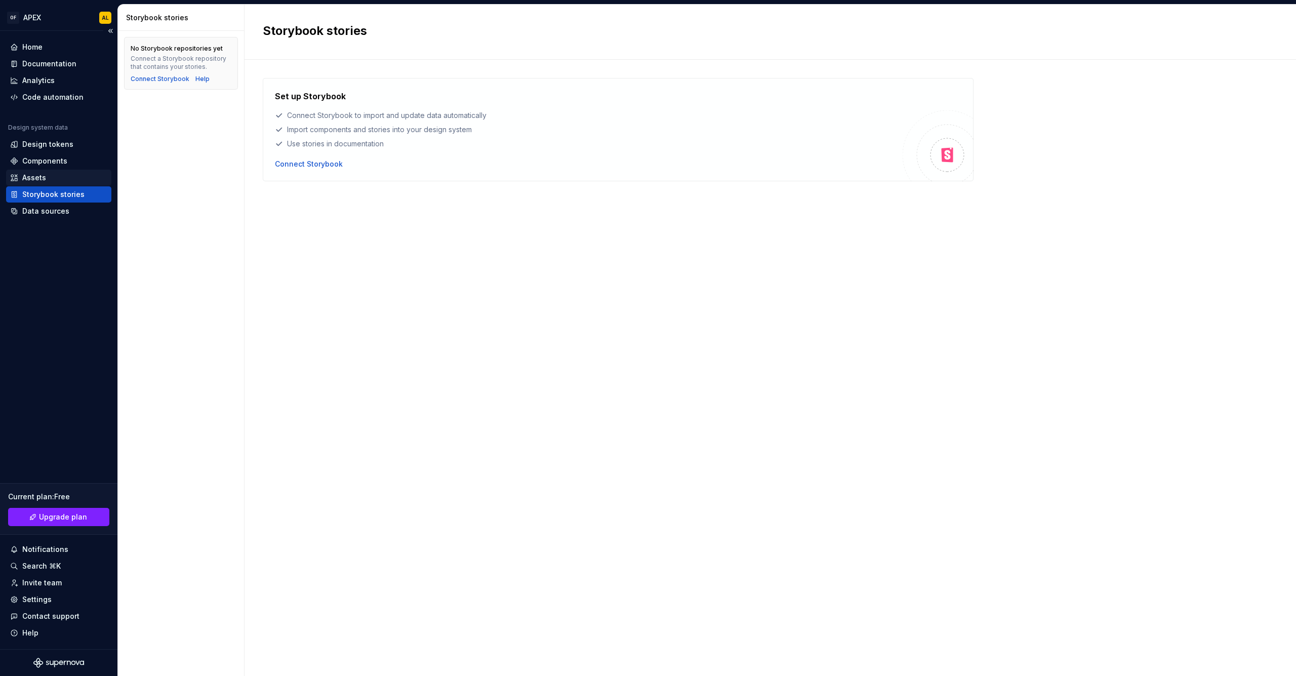
click at [52, 174] on div "Assets" at bounding box center [58, 178] width 97 height 10
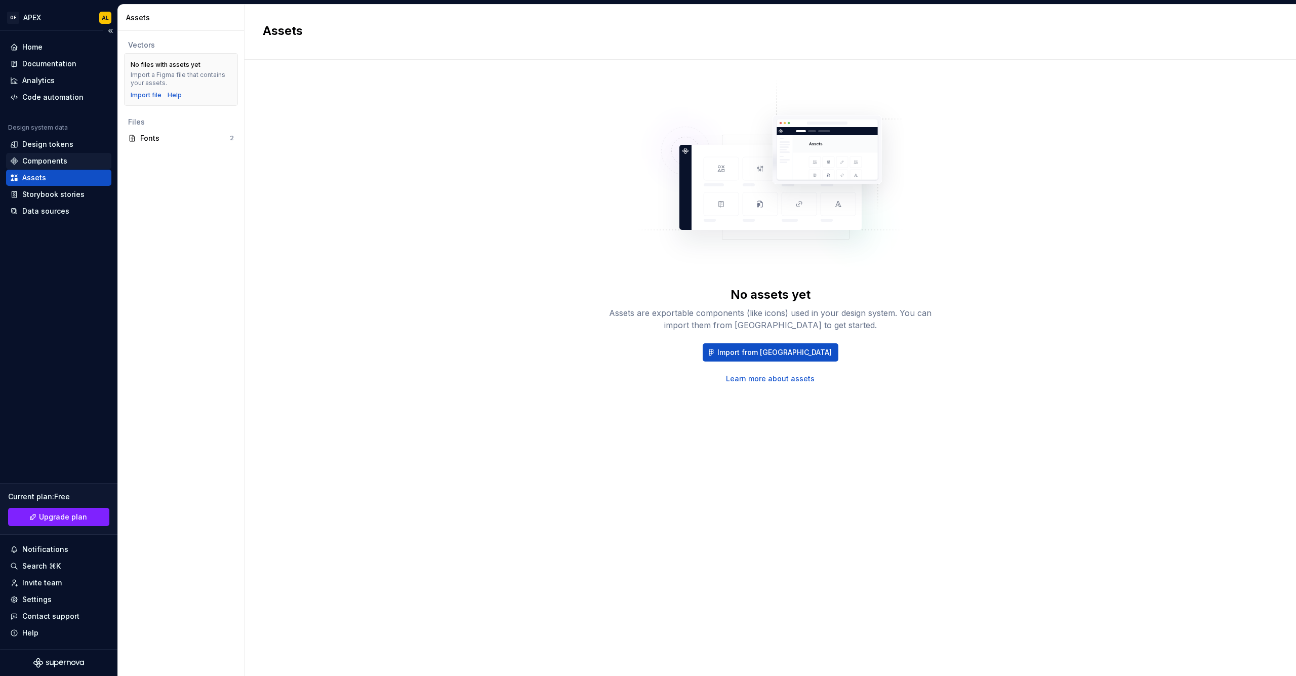
click at [57, 160] on div "Components" at bounding box center [44, 161] width 45 height 10
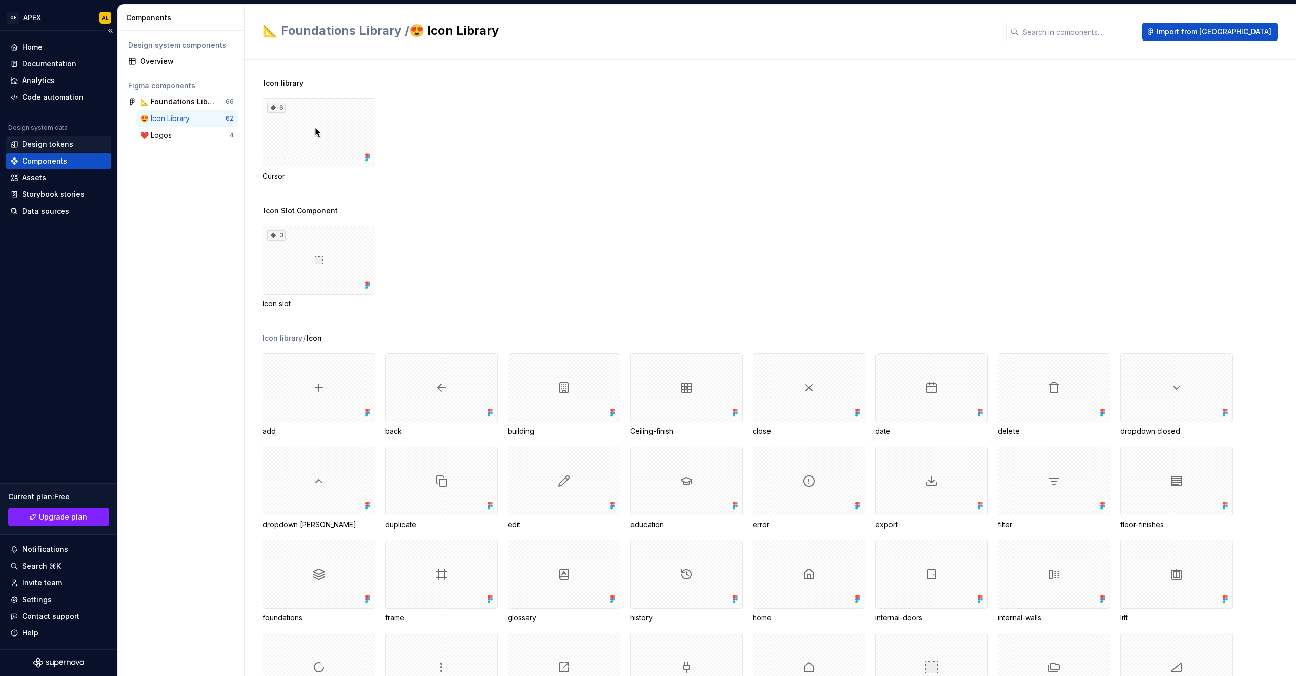
click at [39, 145] on div "Design tokens" at bounding box center [47, 144] width 51 height 10
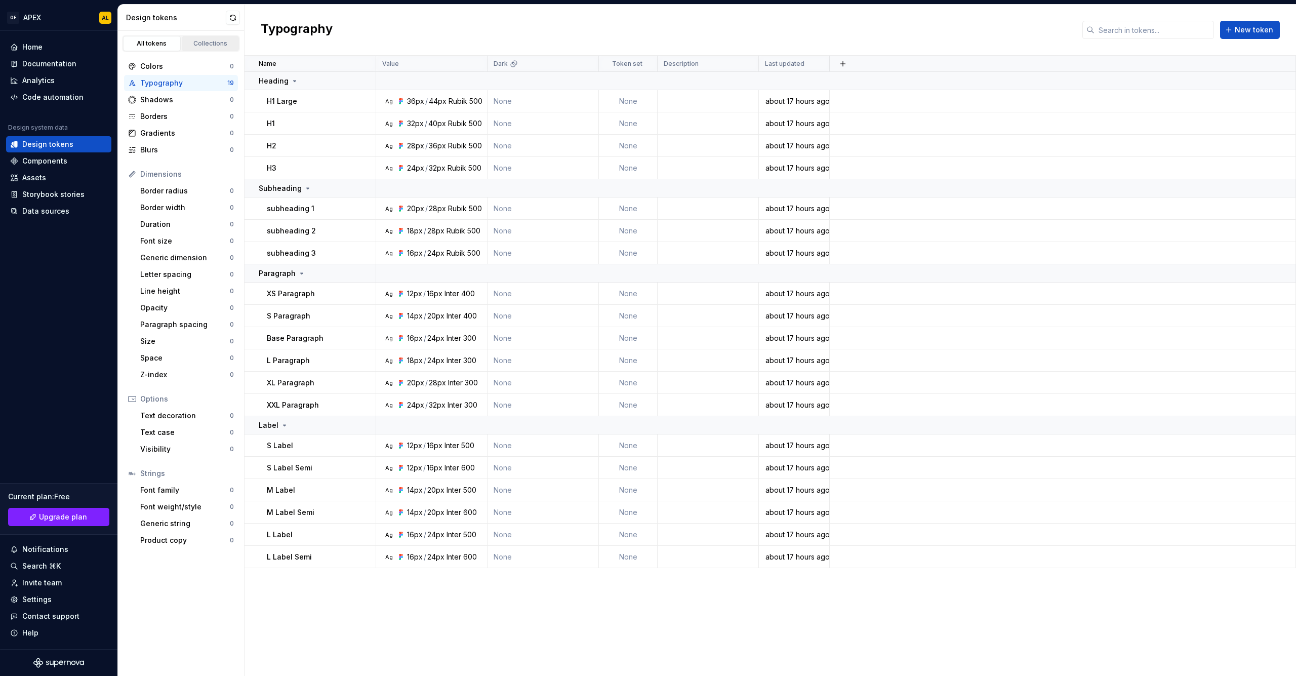
click at [202, 43] on div "Collections" at bounding box center [210, 43] width 51 height 8
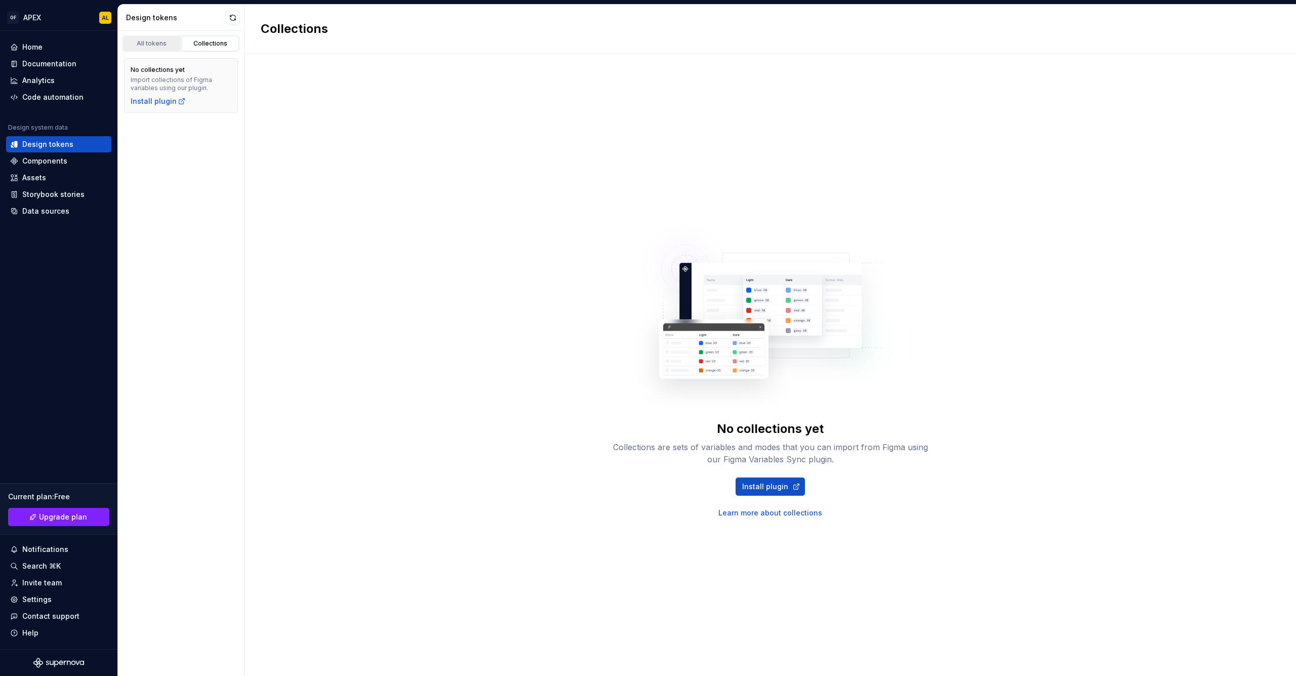
click at [162, 45] on div "All tokens" at bounding box center [152, 43] width 51 height 8
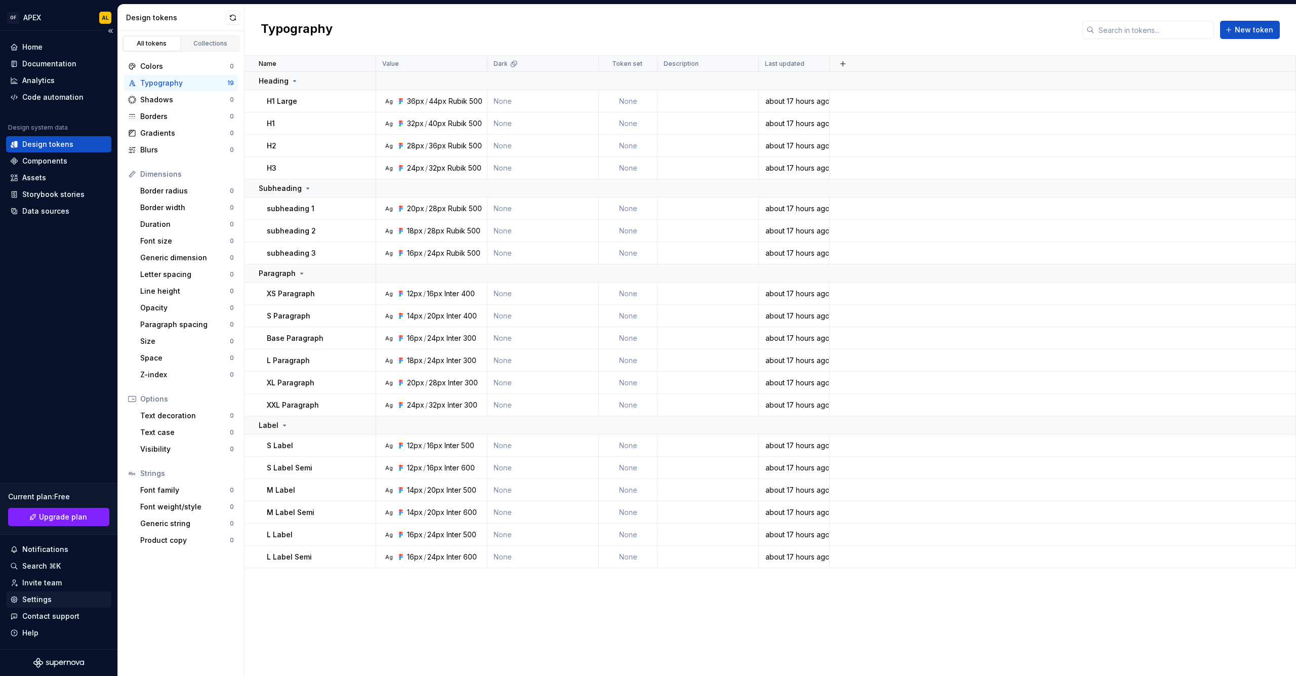
click at [38, 601] on div "Settings" at bounding box center [36, 599] width 29 height 10
click at [34, 92] on div "Code automation" at bounding box center [52, 97] width 61 height 10
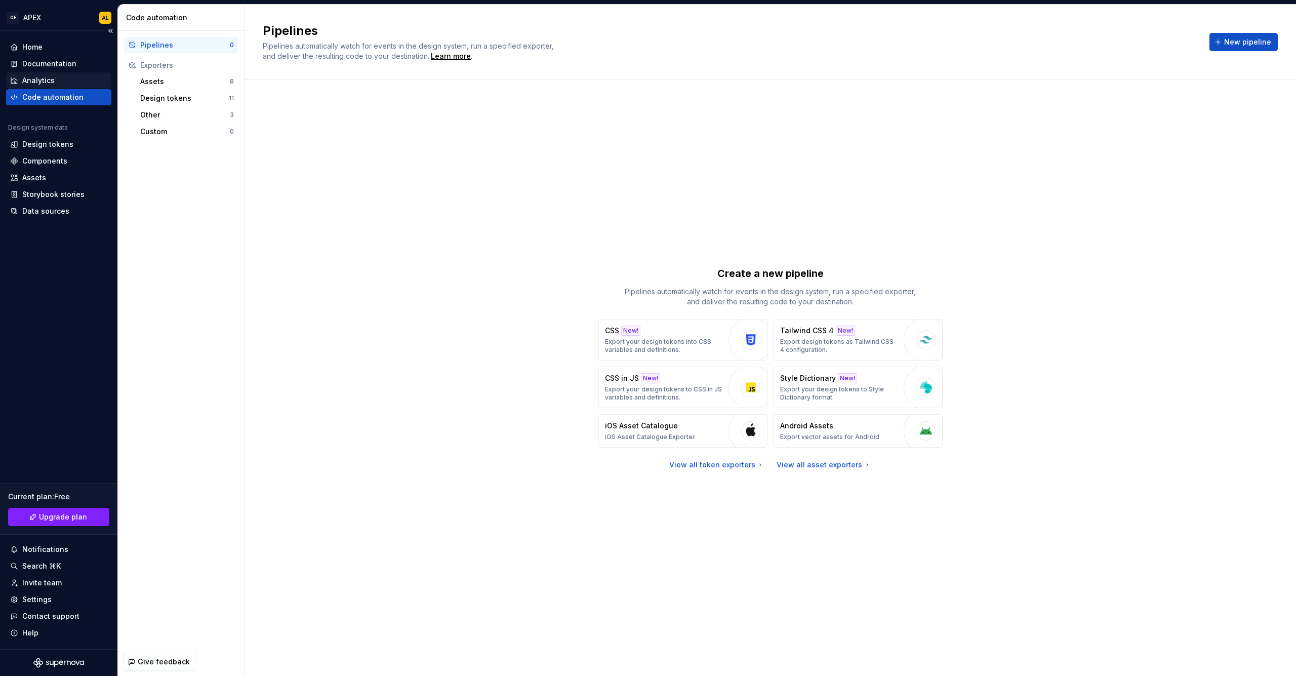
click at [33, 83] on div "Analytics" at bounding box center [38, 80] width 32 height 10
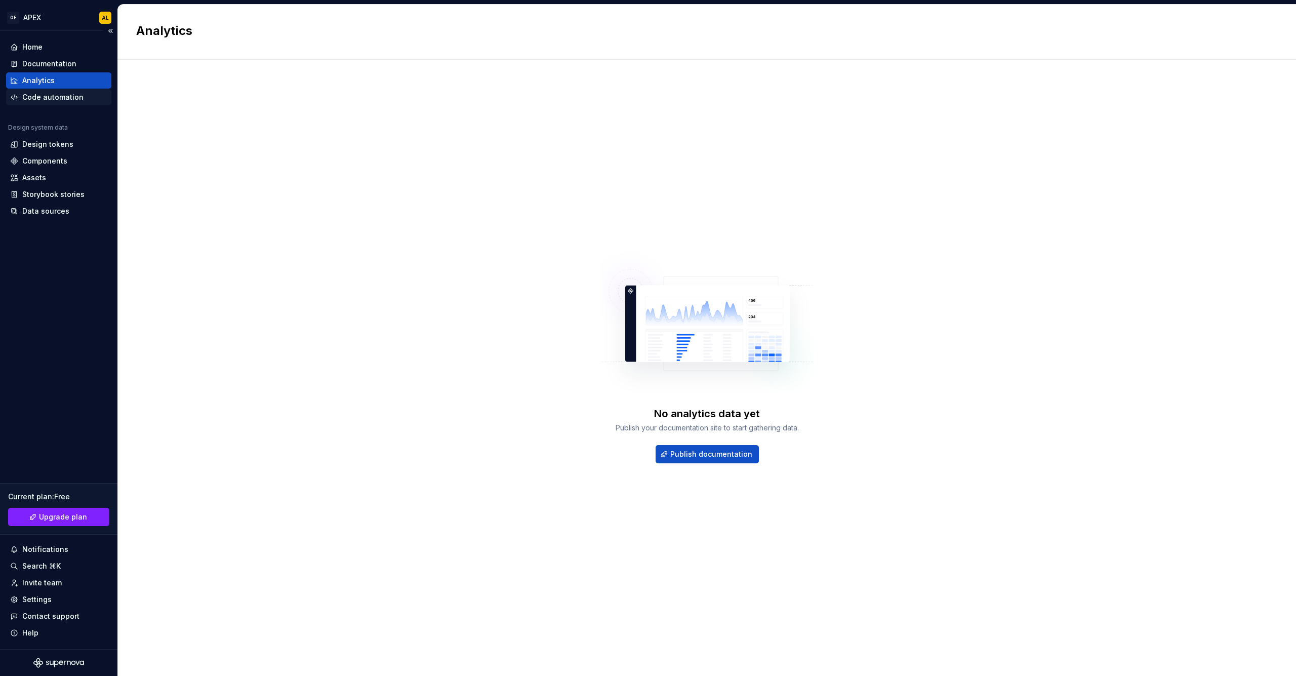
click at [72, 97] on div "Code automation" at bounding box center [52, 97] width 61 height 10
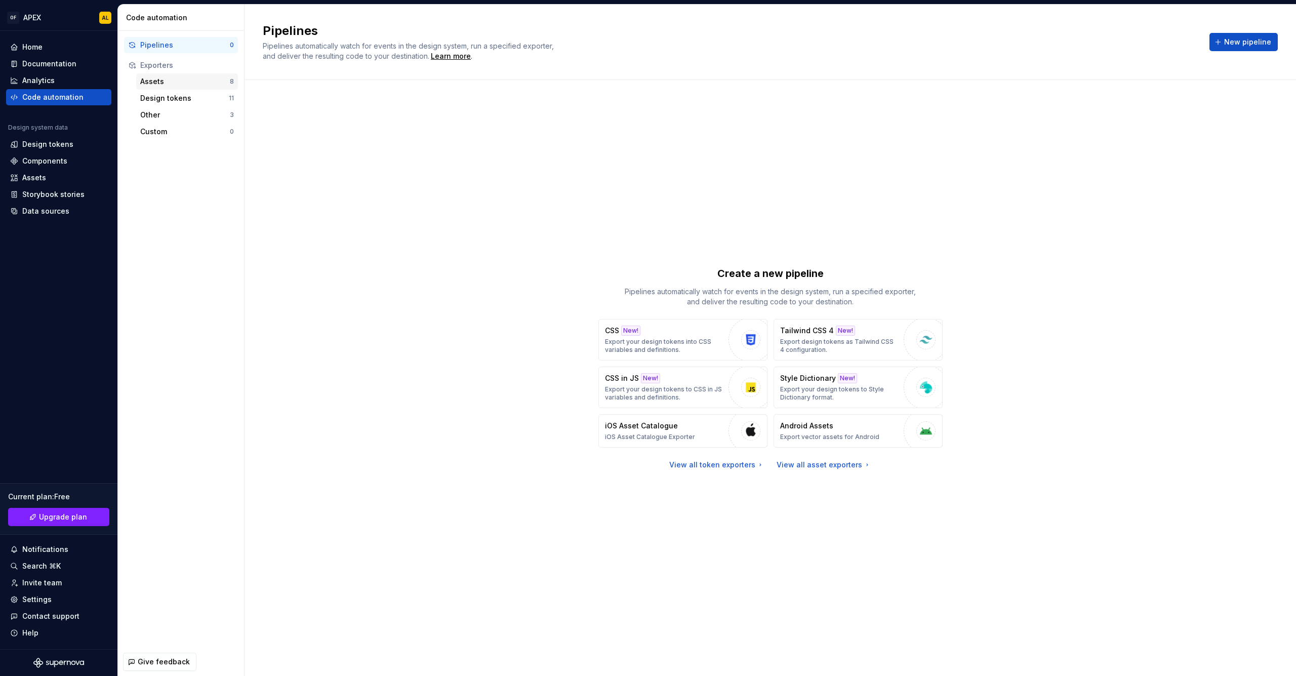
click at [194, 83] on div "Assets" at bounding box center [185, 81] width 90 height 10
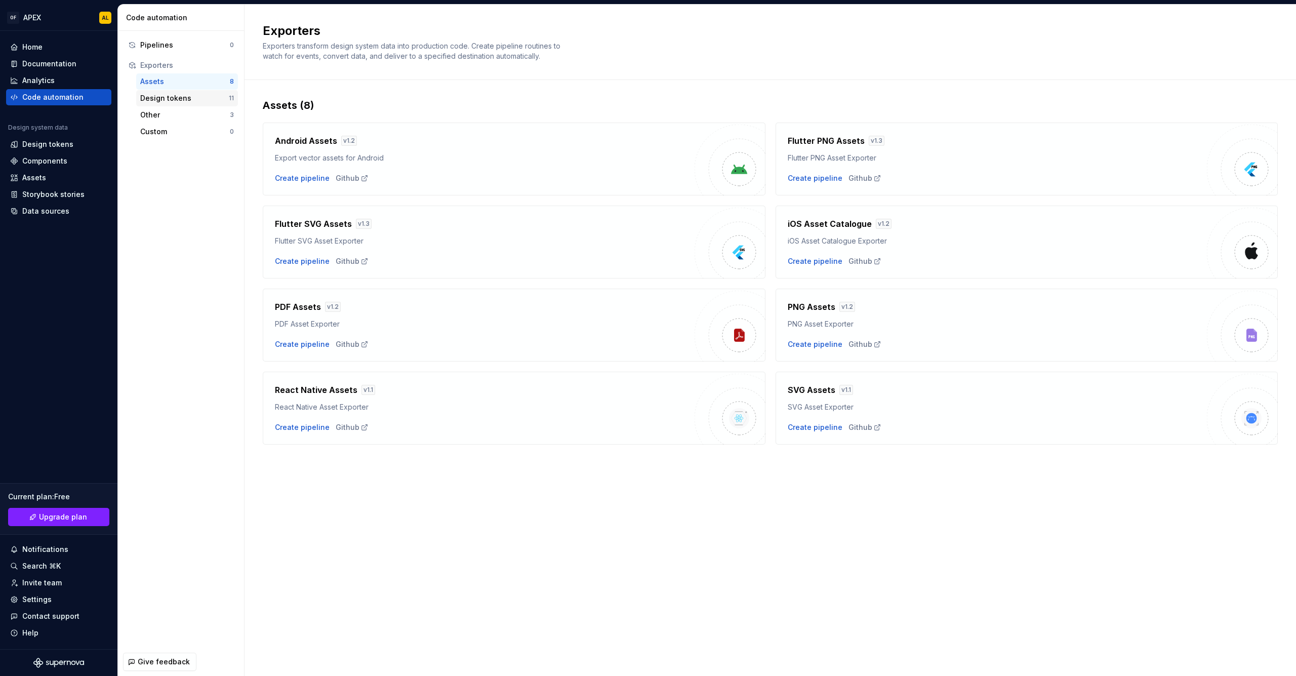
click at [190, 104] on div "Design tokens 11" at bounding box center [187, 98] width 102 height 16
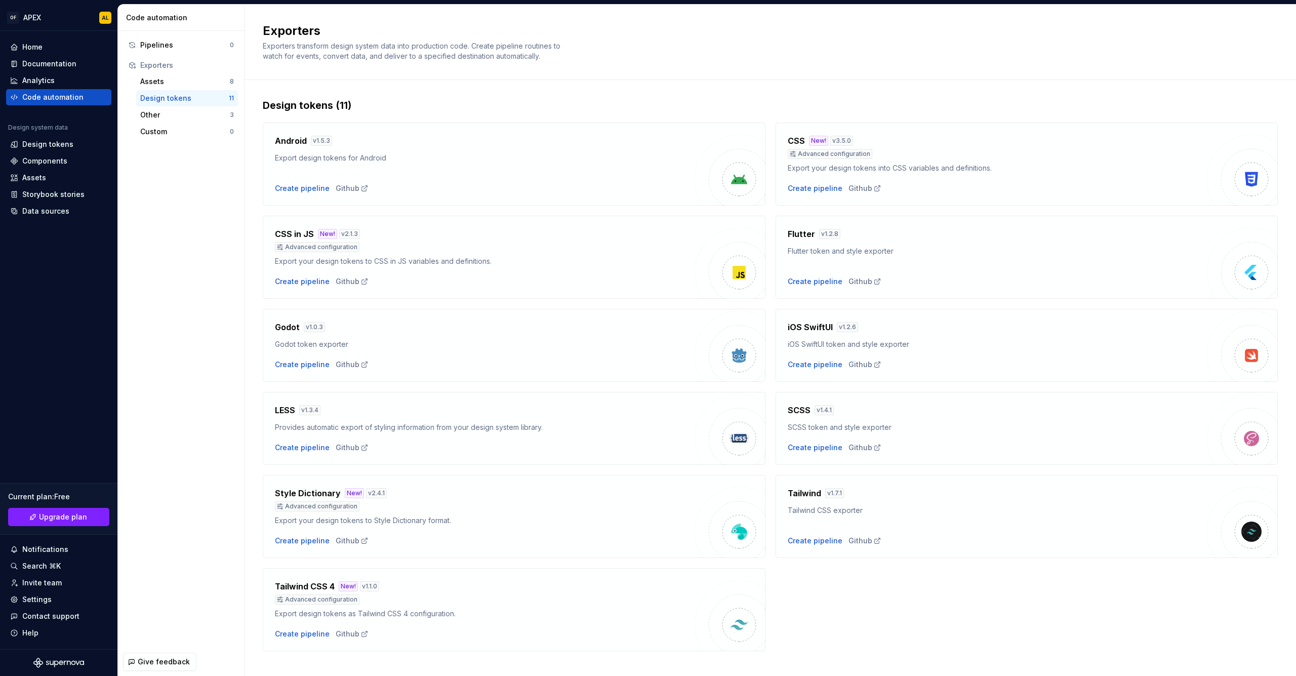
scroll to position [14, 0]
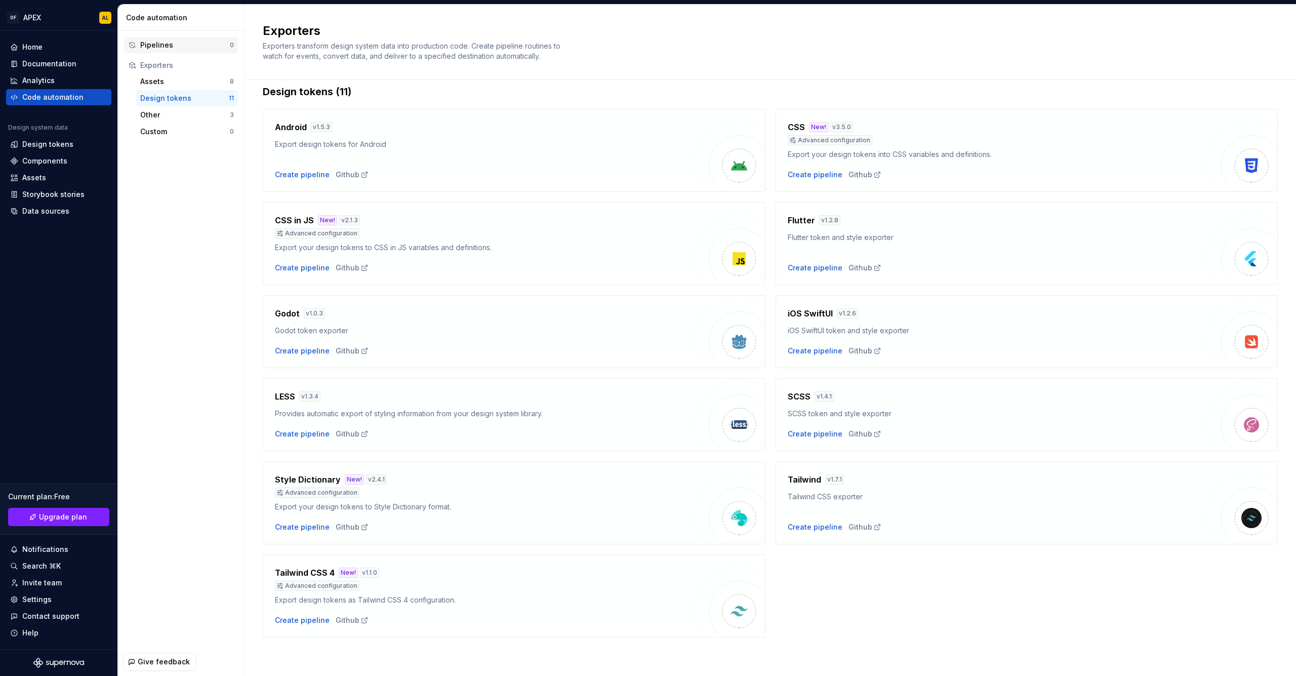
click at [174, 46] on div "Pipelines" at bounding box center [185, 45] width 90 height 10
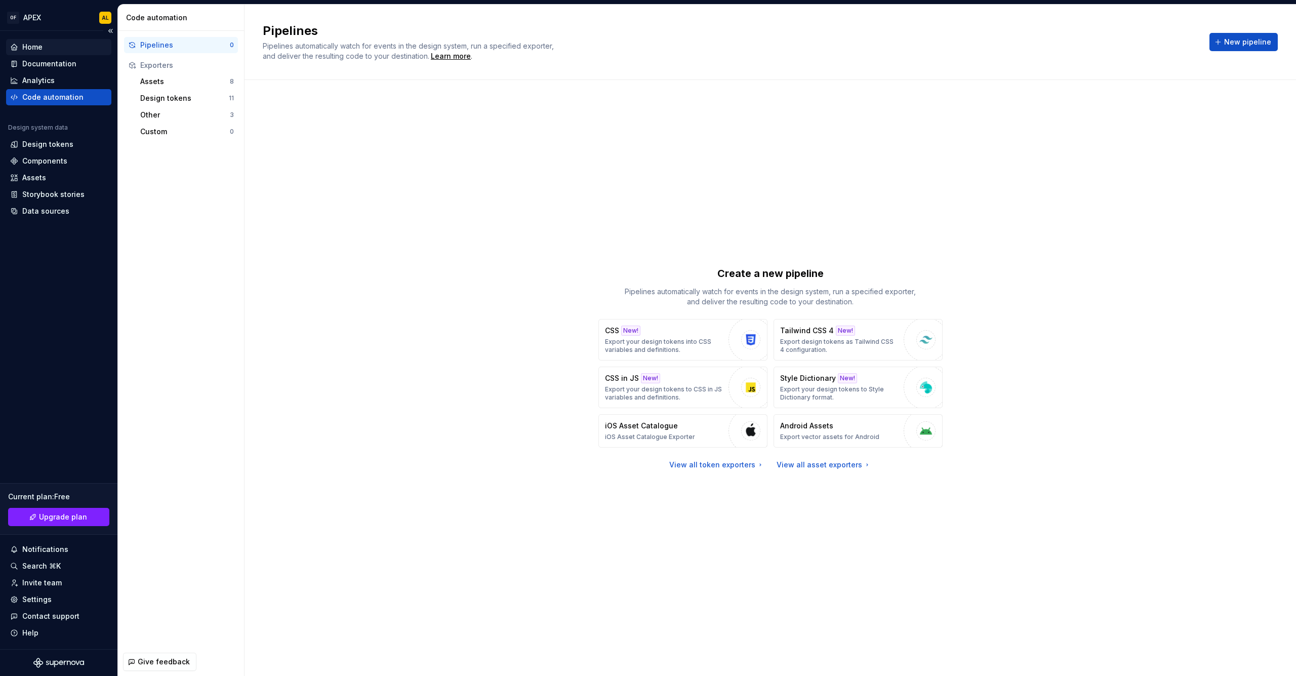
click at [35, 49] on div "Home" at bounding box center [32, 47] width 20 height 10
